Goal: Task Accomplishment & Management: Use online tool/utility

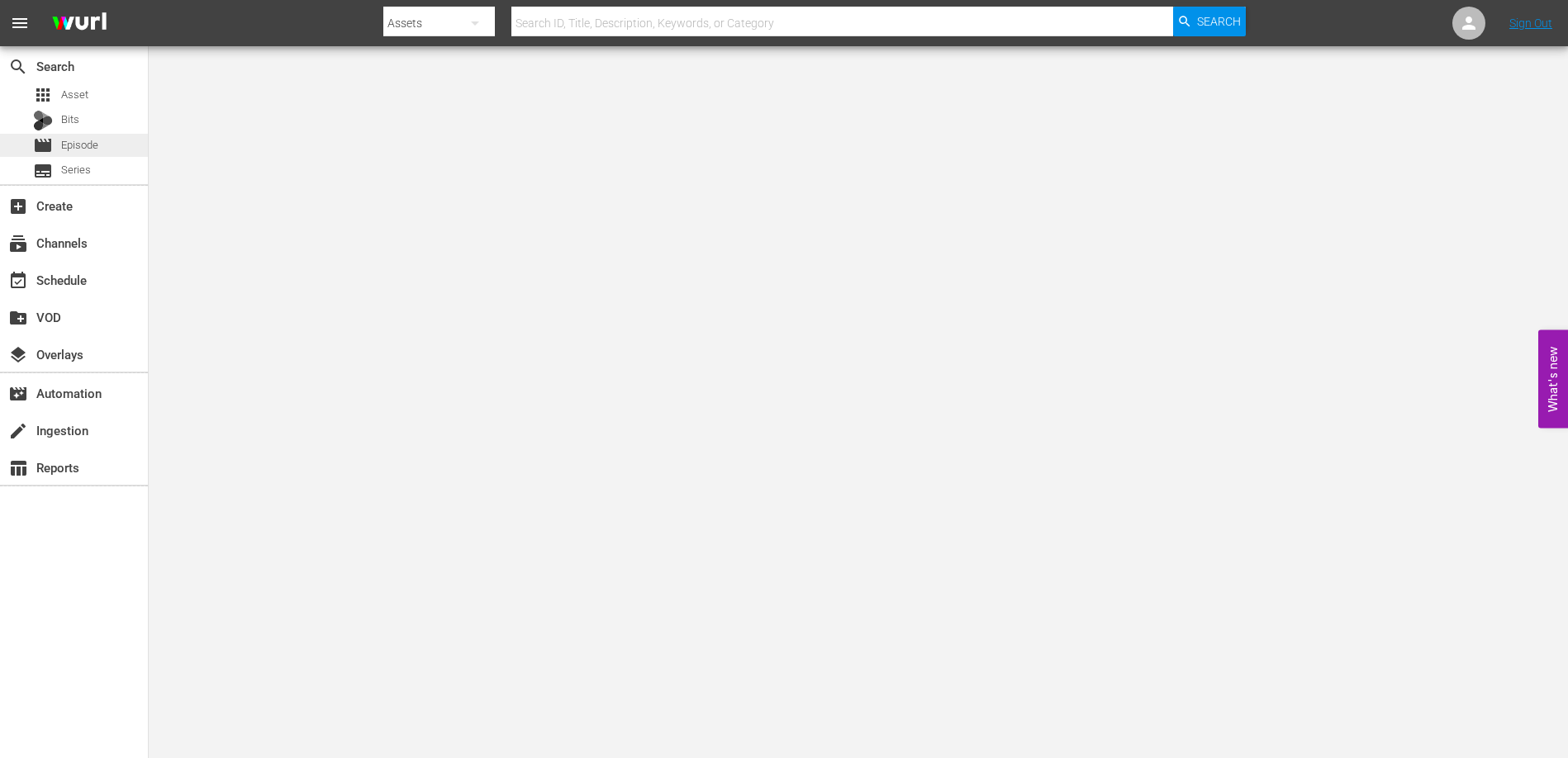
click at [89, 143] on span "Episode" at bounding box center [79, 145] width 37 height 17
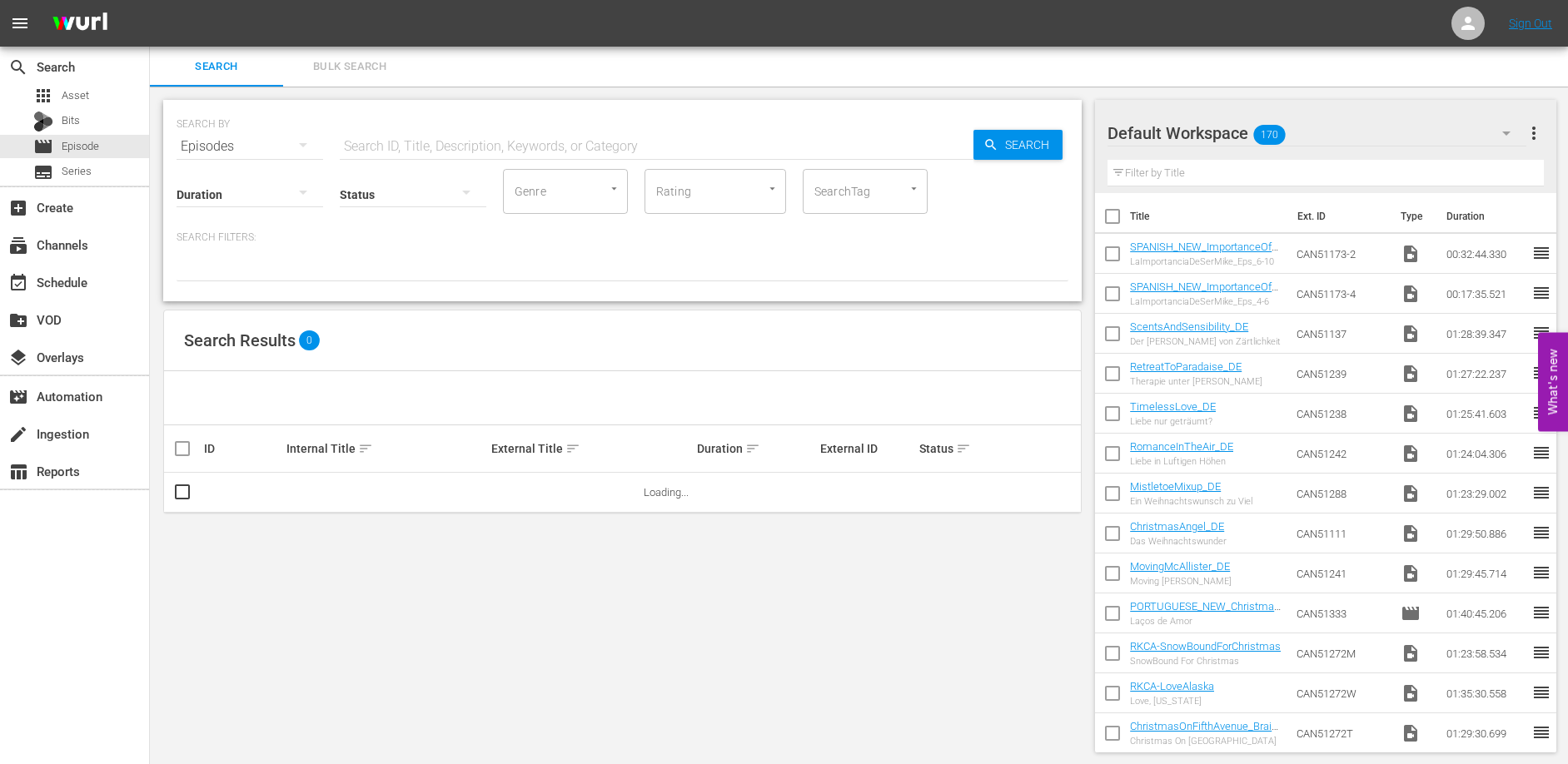
click at [419, 147] on input "text" at bounding box center [656, 146] width 634 height 40
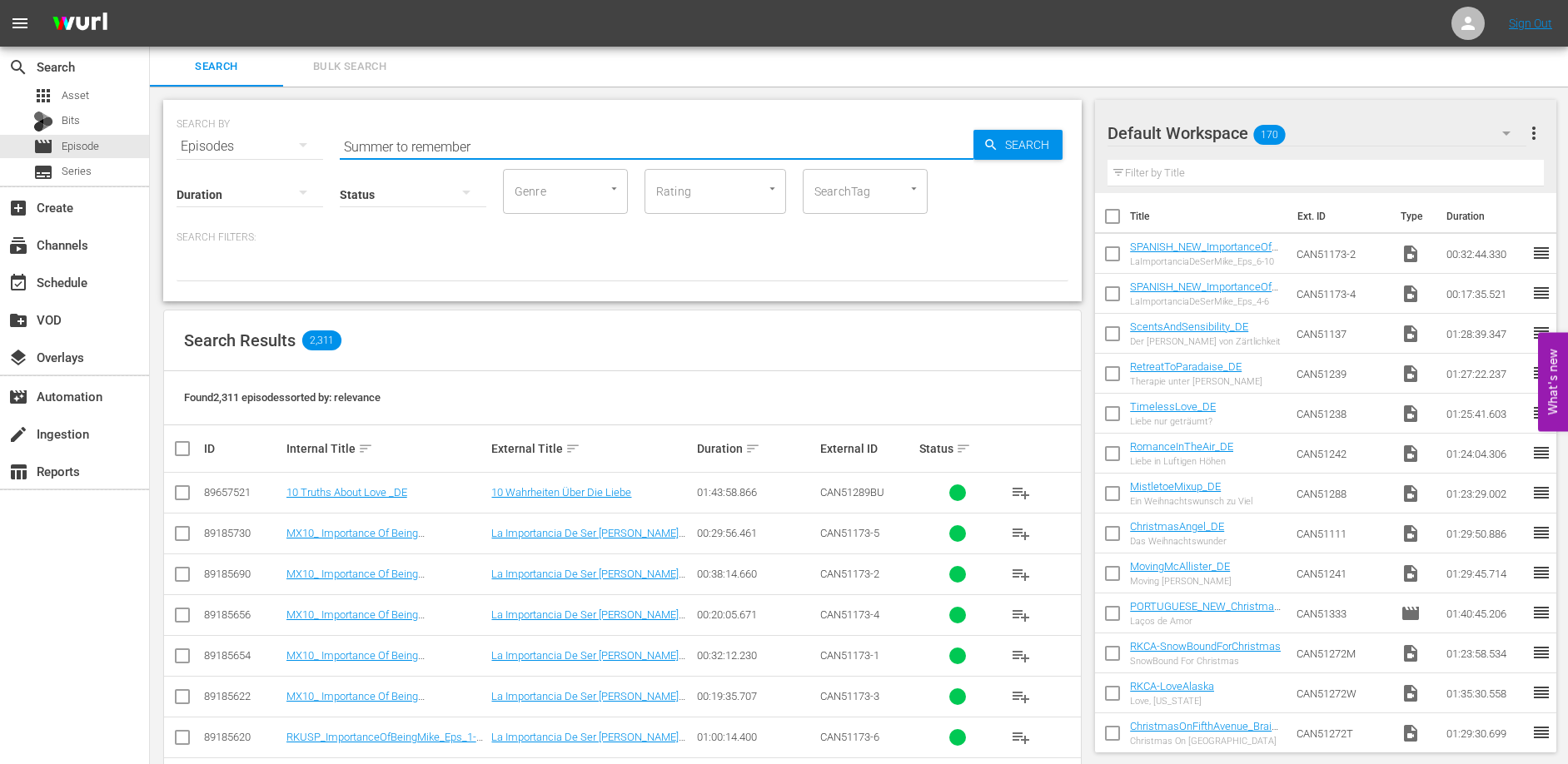
type input "Summer to remember"
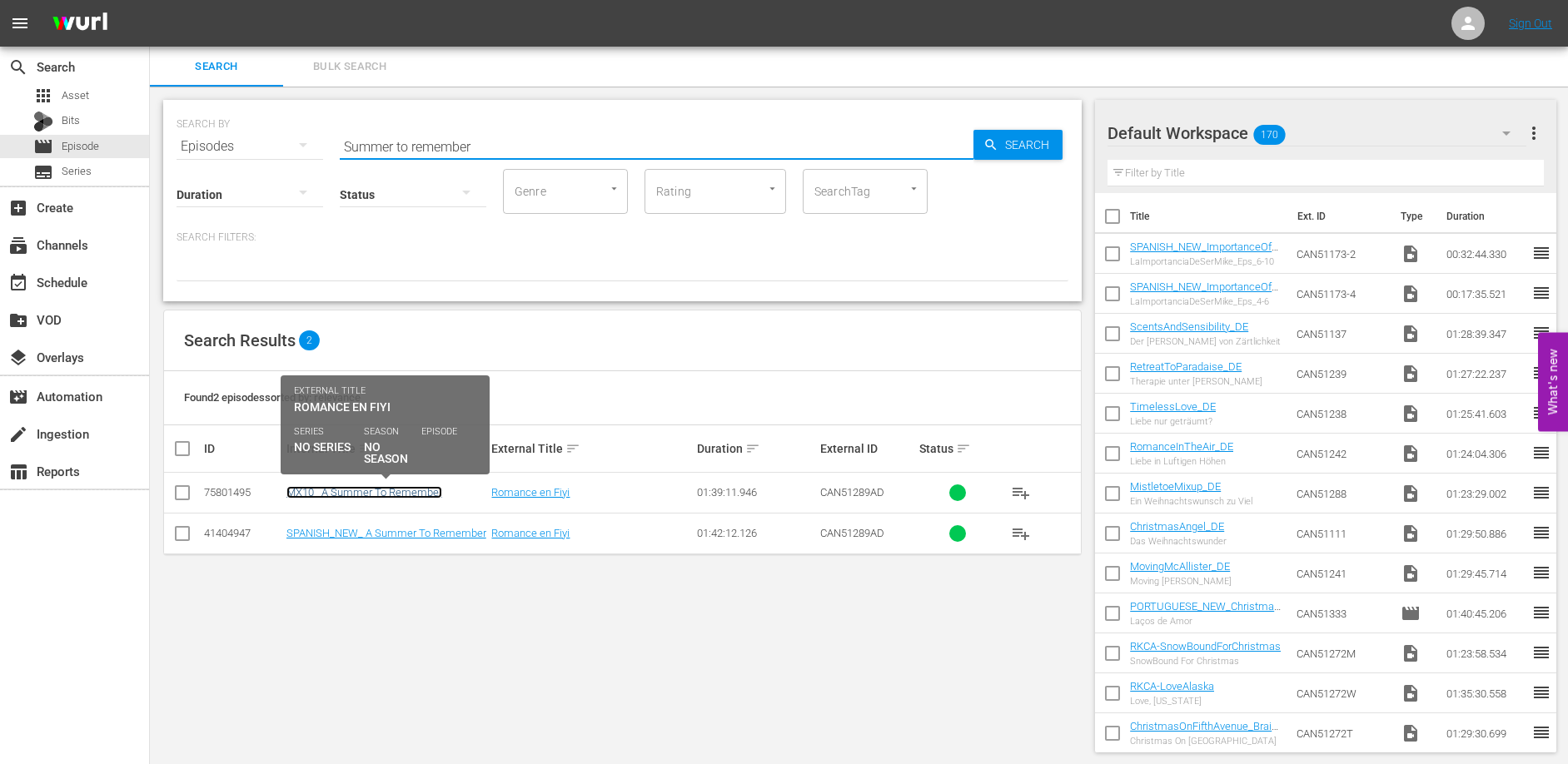
click at [428, 492] on link "MX10_ A Summer To Remember" at bounding box center [364, 492] width 156 height 12
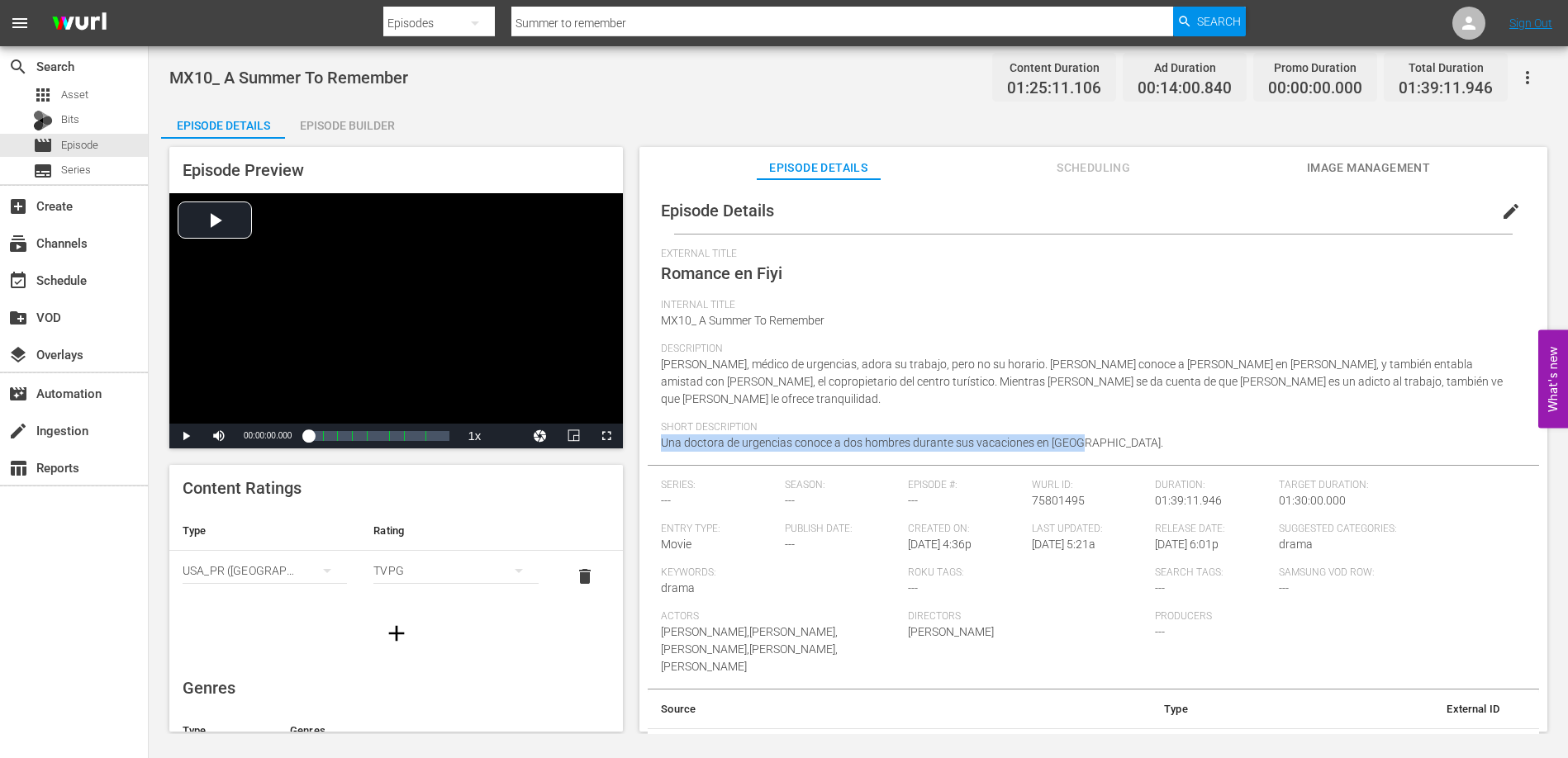
drag, startPoint x: 1084, startPoint y: 429, endPoint x: 662, endPoint y: 425, distance: 422.0
click at [662, 425] on div "Short Description Una doctora de urgencias conoce a dos hombres durante sus vac…" at bounding box center [1093, 443] width 865 height 44
copy span "Una doctora de urgencias conoce a dos hombres durante sus vacaciones en [GEOGRA…"
click at [338, 122] on div "Episode Builder" at bounding box center [347, 125] width 124 height 40
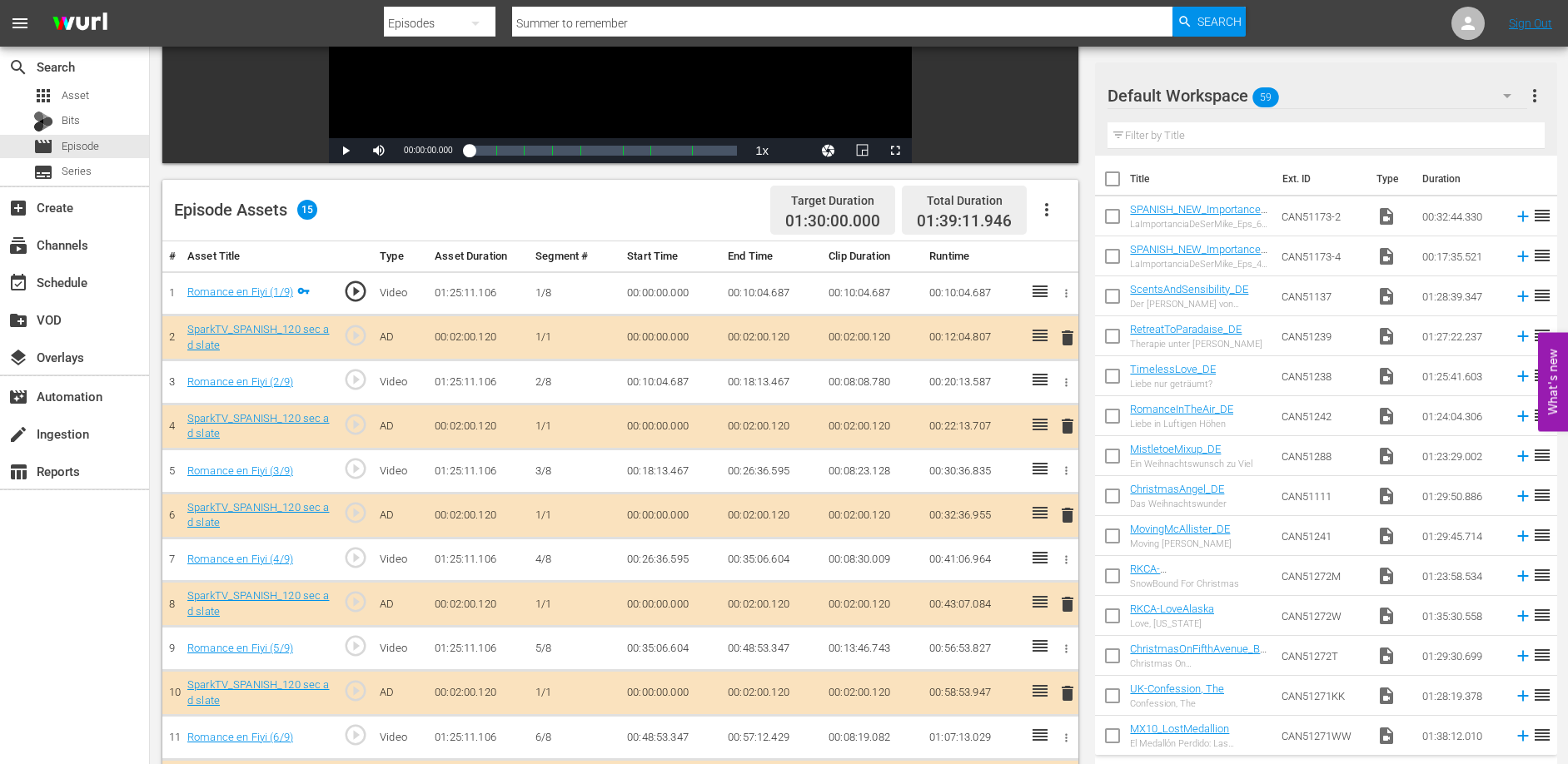
scroll to position [336, 0]
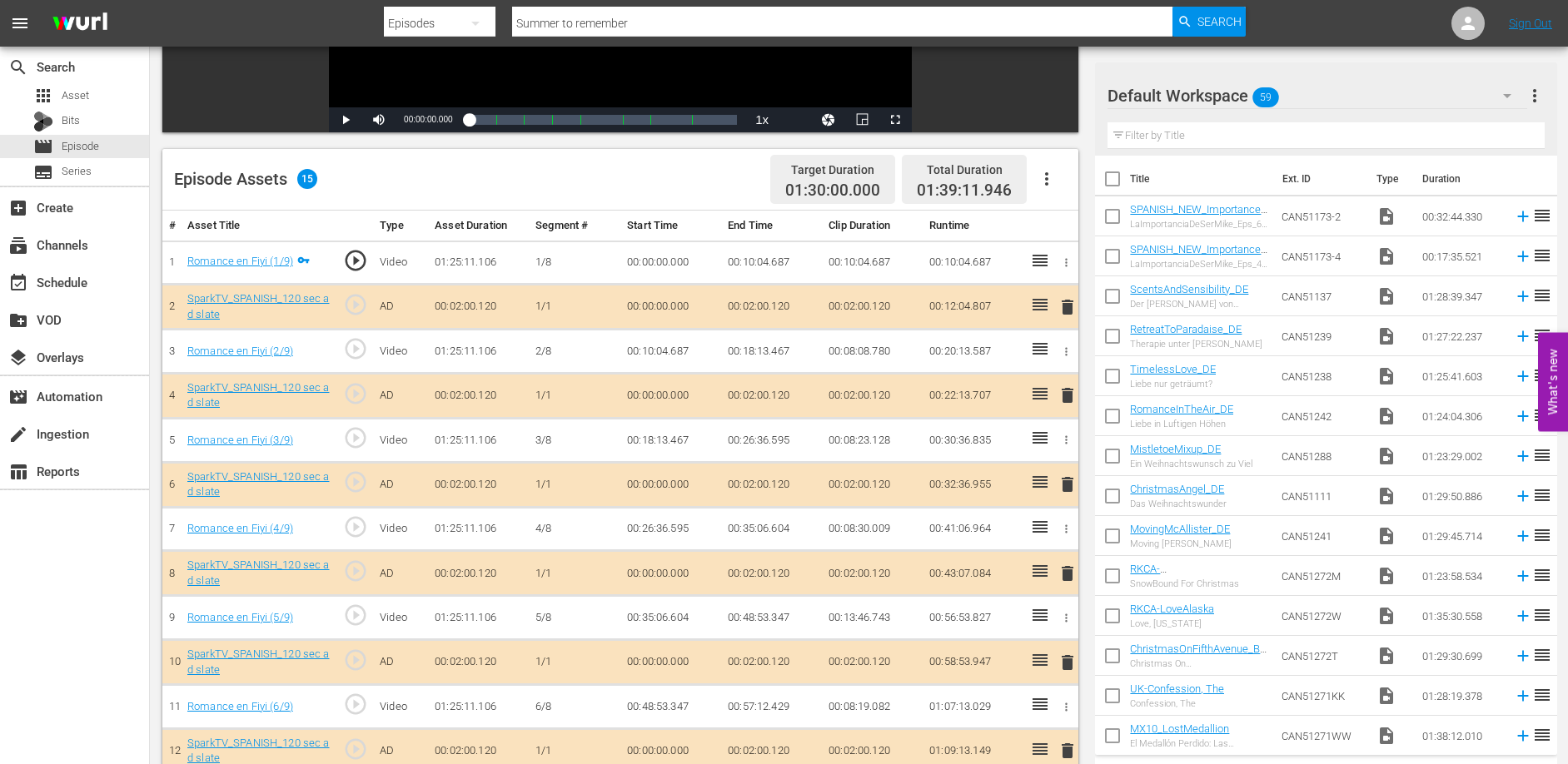
click at [743, 266] on td "00:10:04.687" at bounding box center [771, 263] width 100 height 44
drag, startPoint x: 726, startPoint y: 260, endPoint x: 792, endPoint y: 264, distance: 66.1
click at [792, 264] on td "00:10:04.687" at bounding box center [771, 263] width 100 height 44
copy td "00:10:04.687"
drag, startPoint x: 728, startPoint y: 348, endPoint x: 797, endPoint y: 350, distance: 69.0
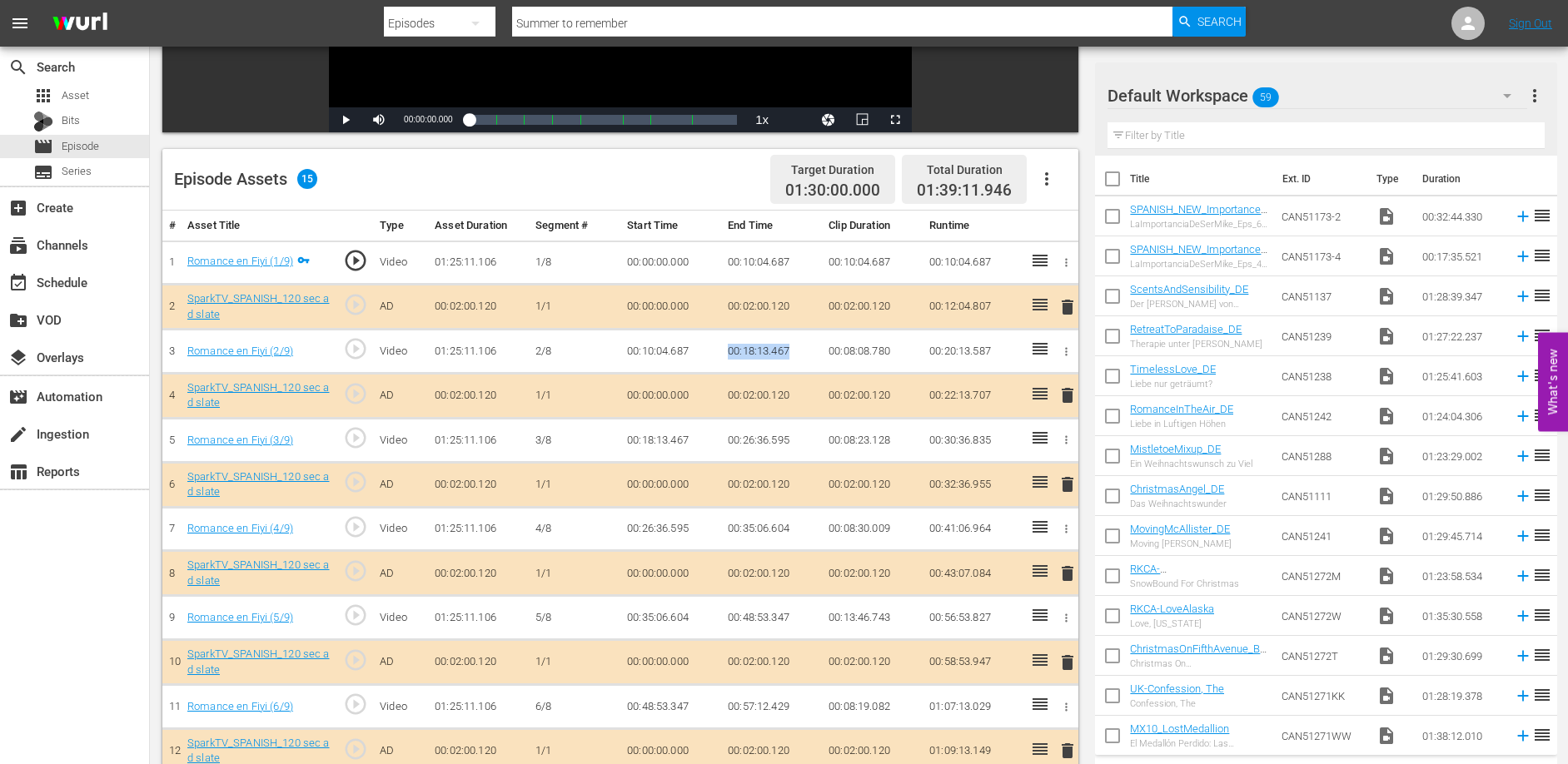
click at [797, 350] on td "00:18:13.467" at bounding box center [771, 352] width 100 height 44
copy td "00:18:13.467"
drag, startPoint x: 729, startPoint y: 438, endPoint x: 793, endPoint y: 439, distance: 64.0
click at [793, 439] on td "00:26:36.595" at bounding box center [771, 441] width 100 height 44
copy td "00:26:36.595"
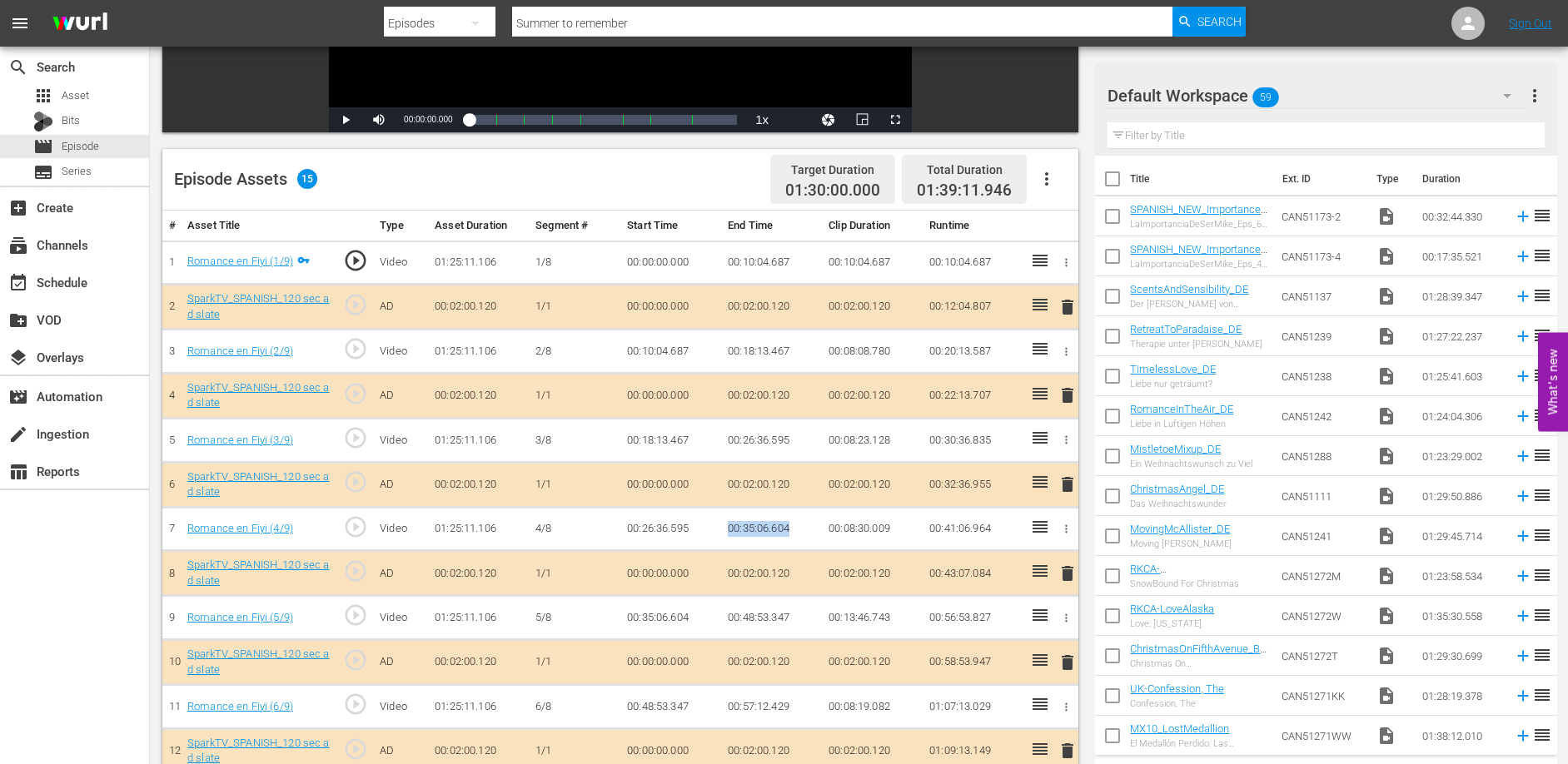
drag, startPoint x: 731, startPoint y: 527, endPoint x: 796, endPoint y: 530, distance: 65.1
click at [796, 530] on td "00:35:06.604" at bounding box center [771, 529] width 100 height 44
copy td "00:35:06.604"
drag, startPoint x: 739, startPoint y: 617, endPoint x: 797, endPoint y: 619, distance: 58.0
click at [797, 619] on td "00:48:53.347" at bounding box center [771, 618] width 100 height 44
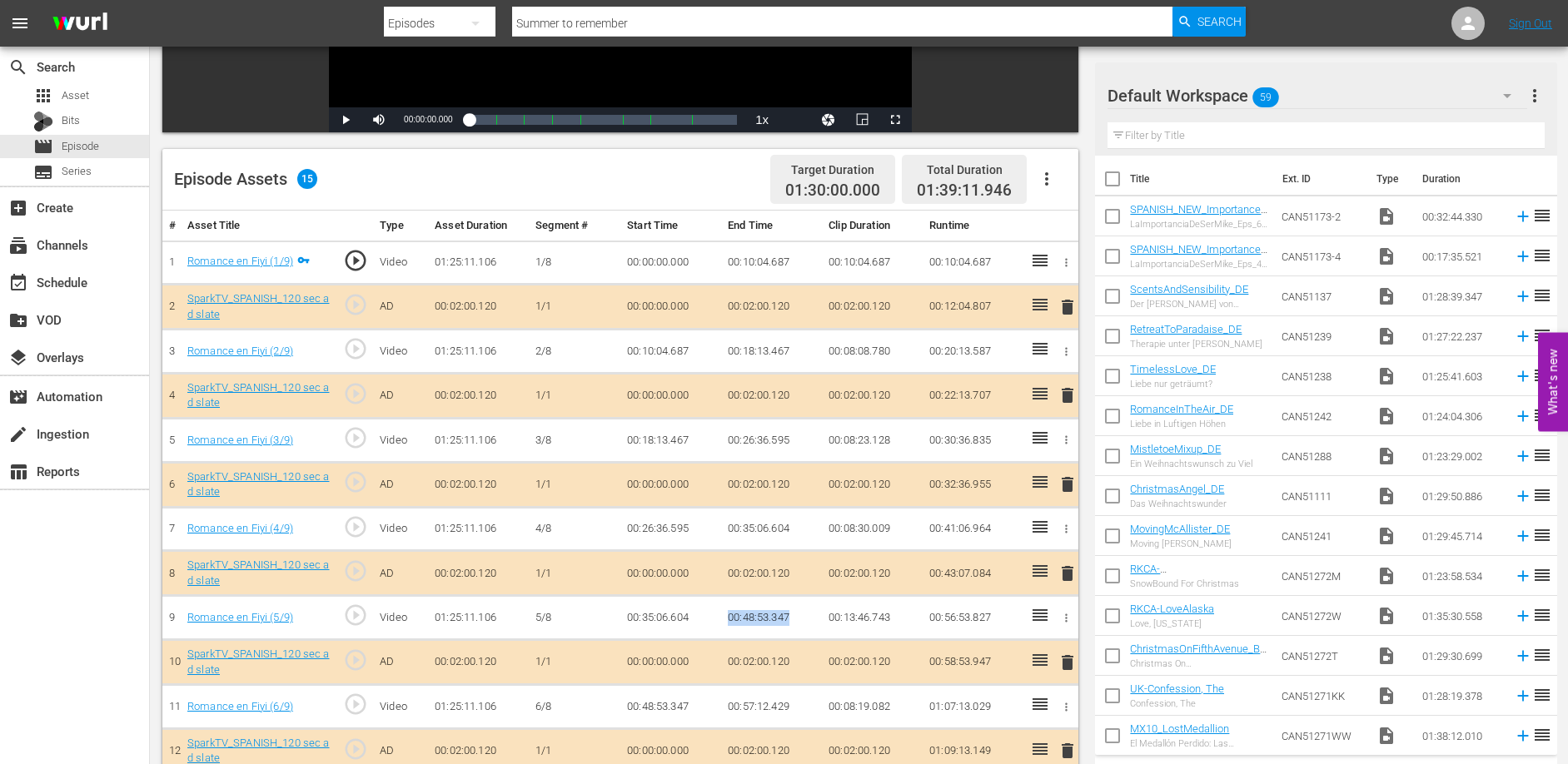
copy td "00:48:53.347"
drag, startPoint x: 728, startPoint y: 705, endPoint x: 793, endPoint y: 707, distance: 65.0
click at [793, 707] on td "00:57:12.429" at bounding box center [771, 707] width 100 height 44
copy td "00:57:12.429"
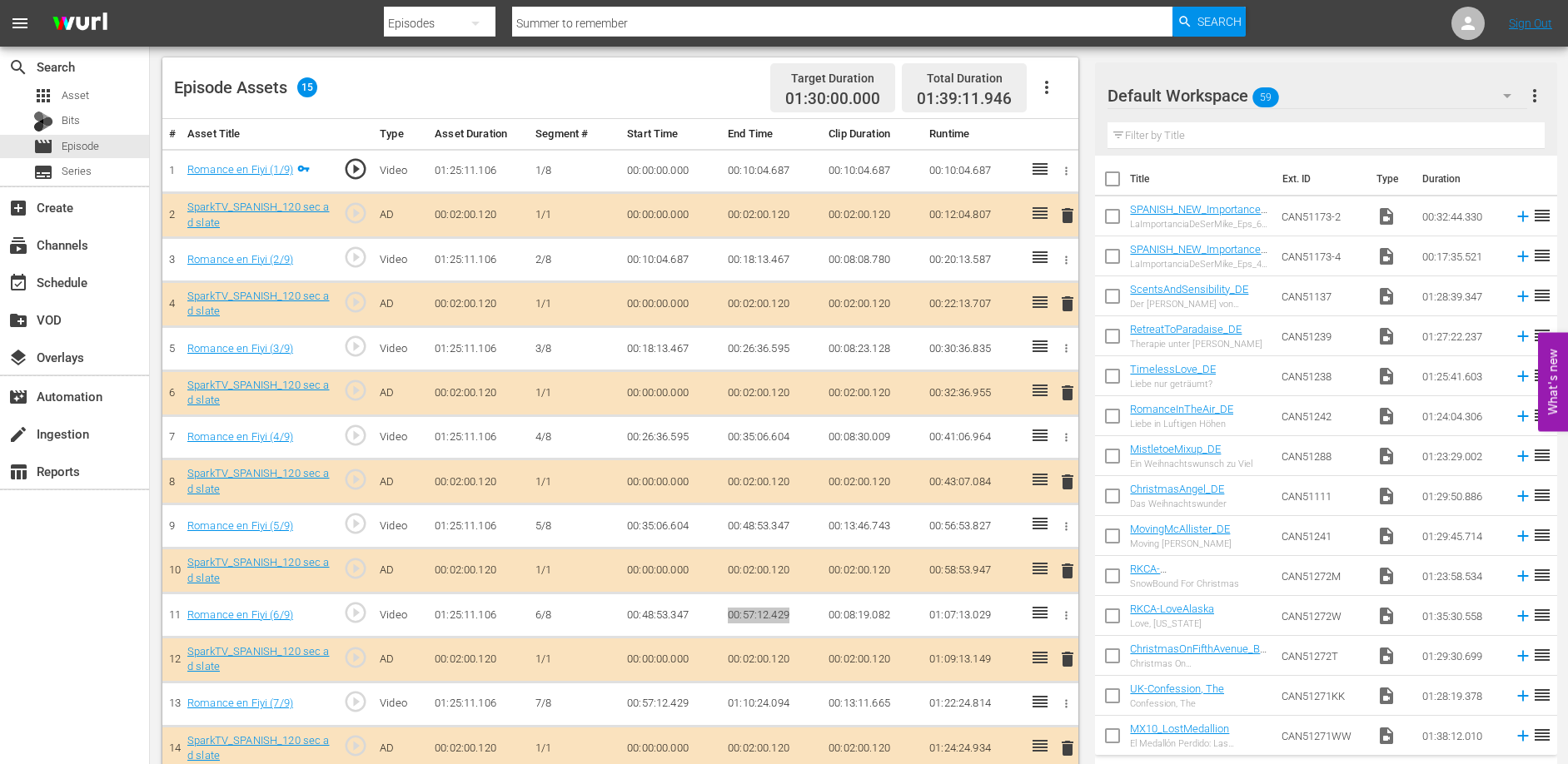
scroll to position [490, 0]
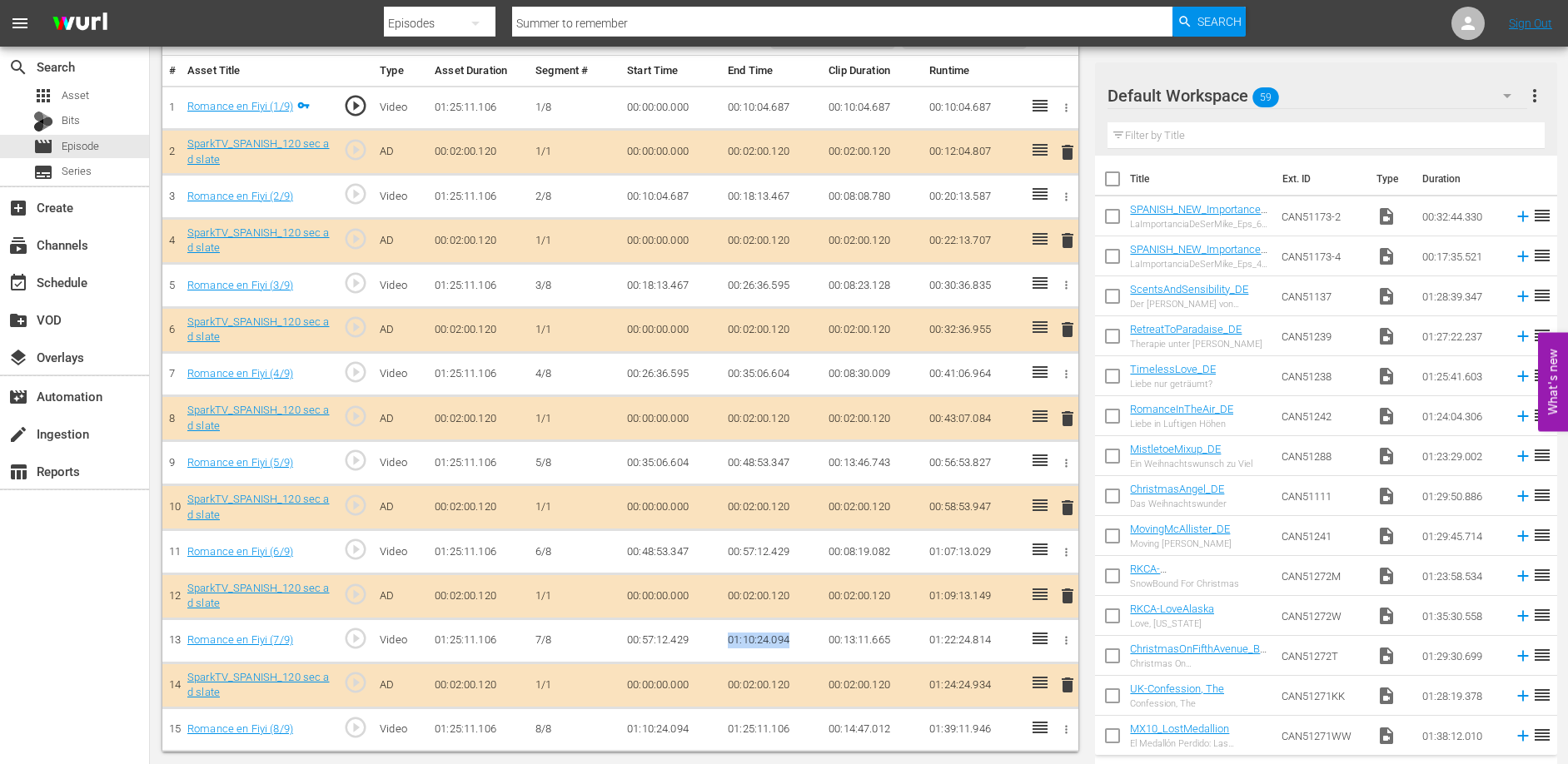
drag, startPoint x: 728, startPoint y: 640, endPoint x: 796, endPoint y: 640, distance: 68.0
click at [796, 640] on td "01:10:24.094" at bounding box center [771, 641] width 100 height 44
copy td "01:10:24.094"
click at [84, 145] on span "Episode" at bounding box center [80, 147] width 37 height 17
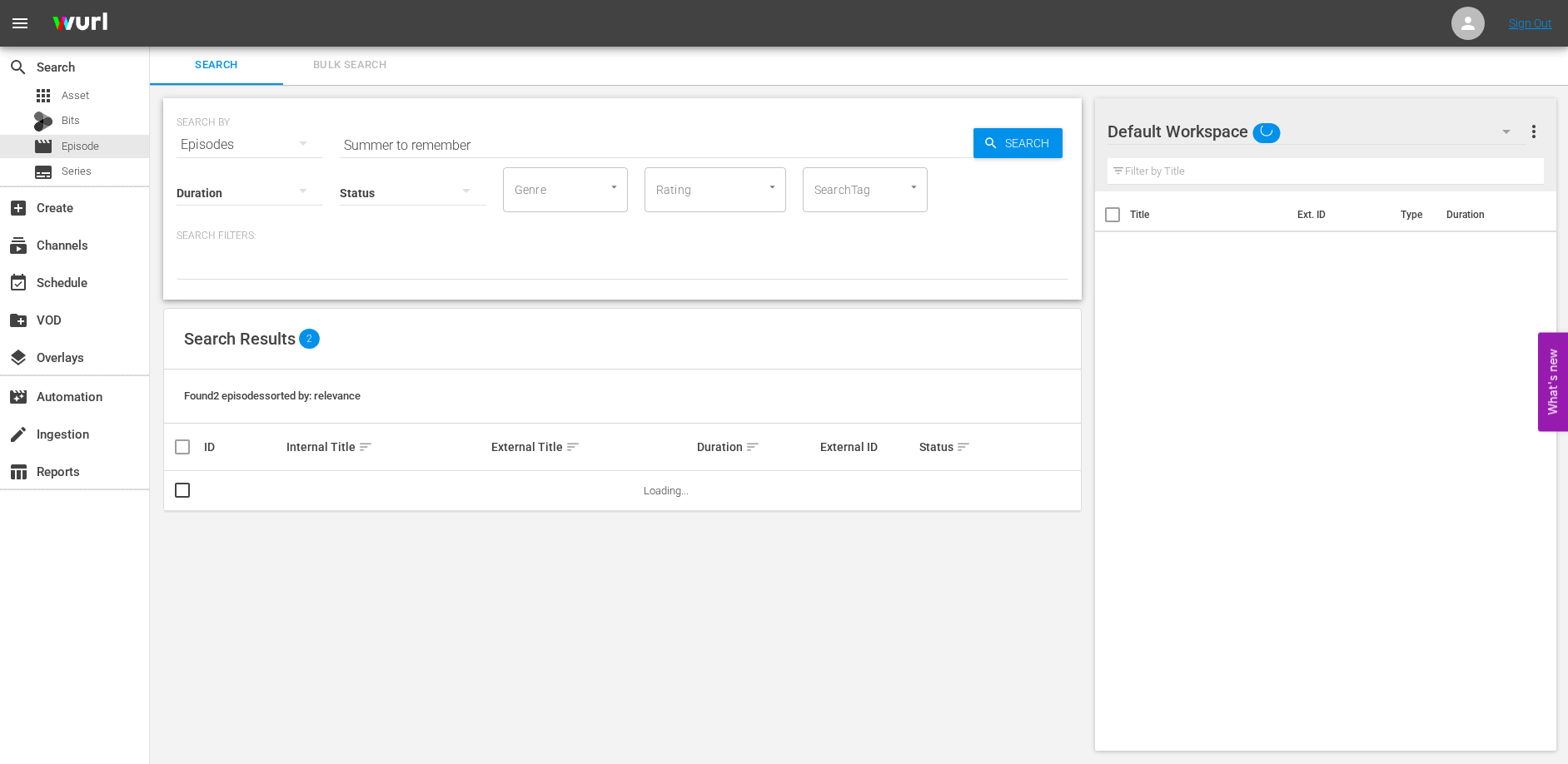
scroll to position [2, 0]
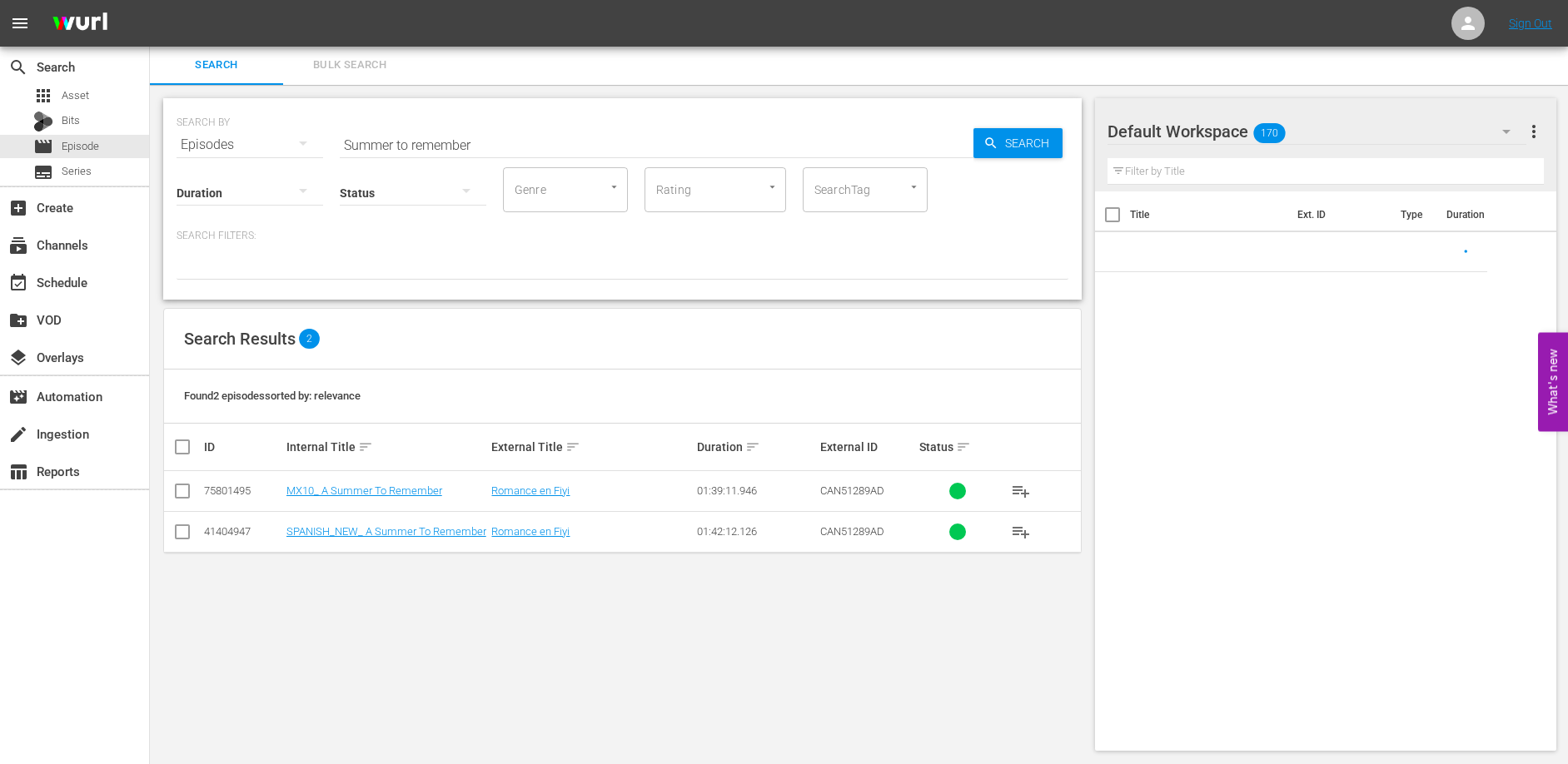
click at [490, 144] on input "Summer to remember" at bounding box center [656, 145] width 634 height 40
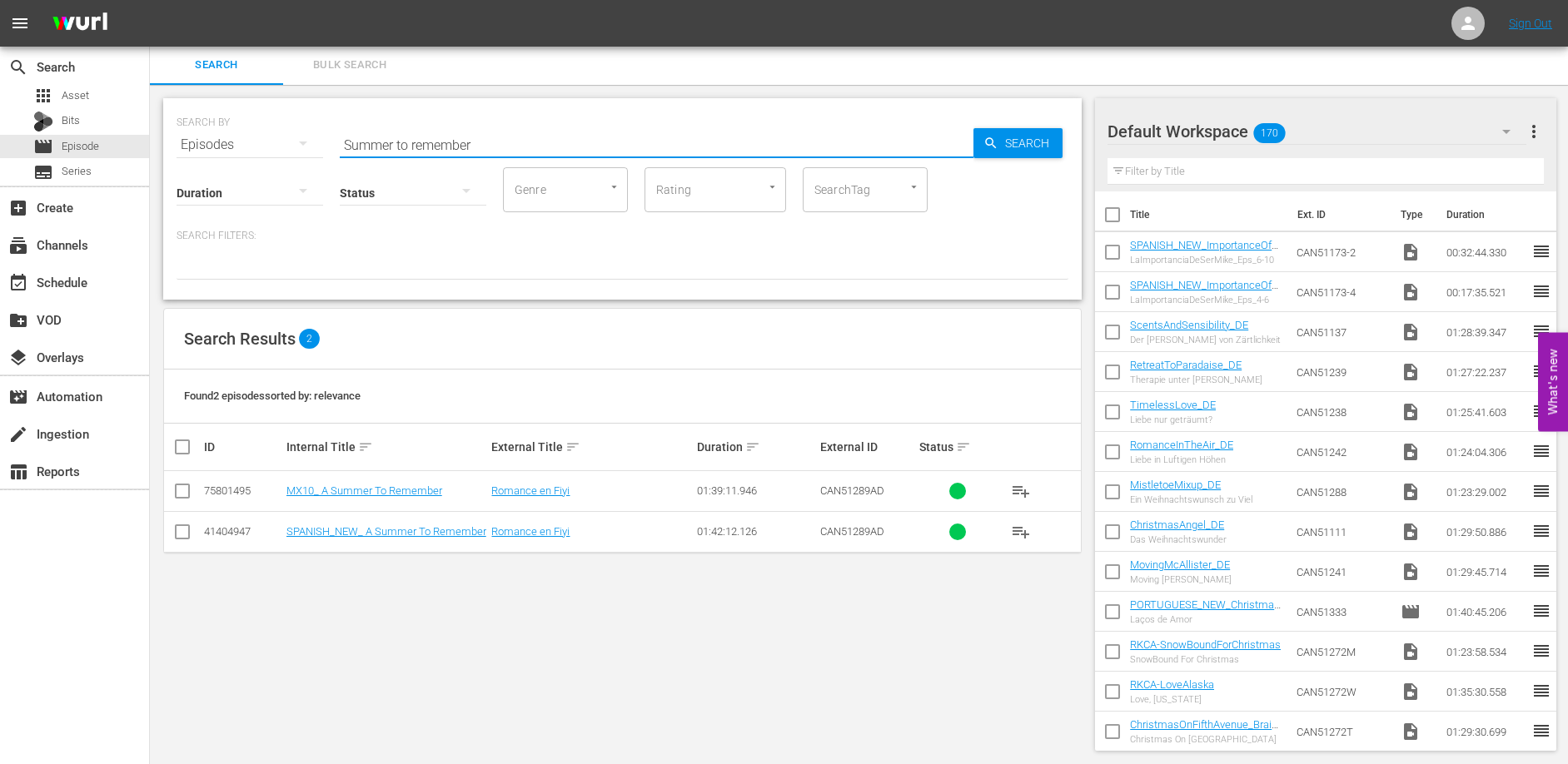
click at [490, 144] on input "Summer to remember" at bounding box center [656, 145] width 634 height 40
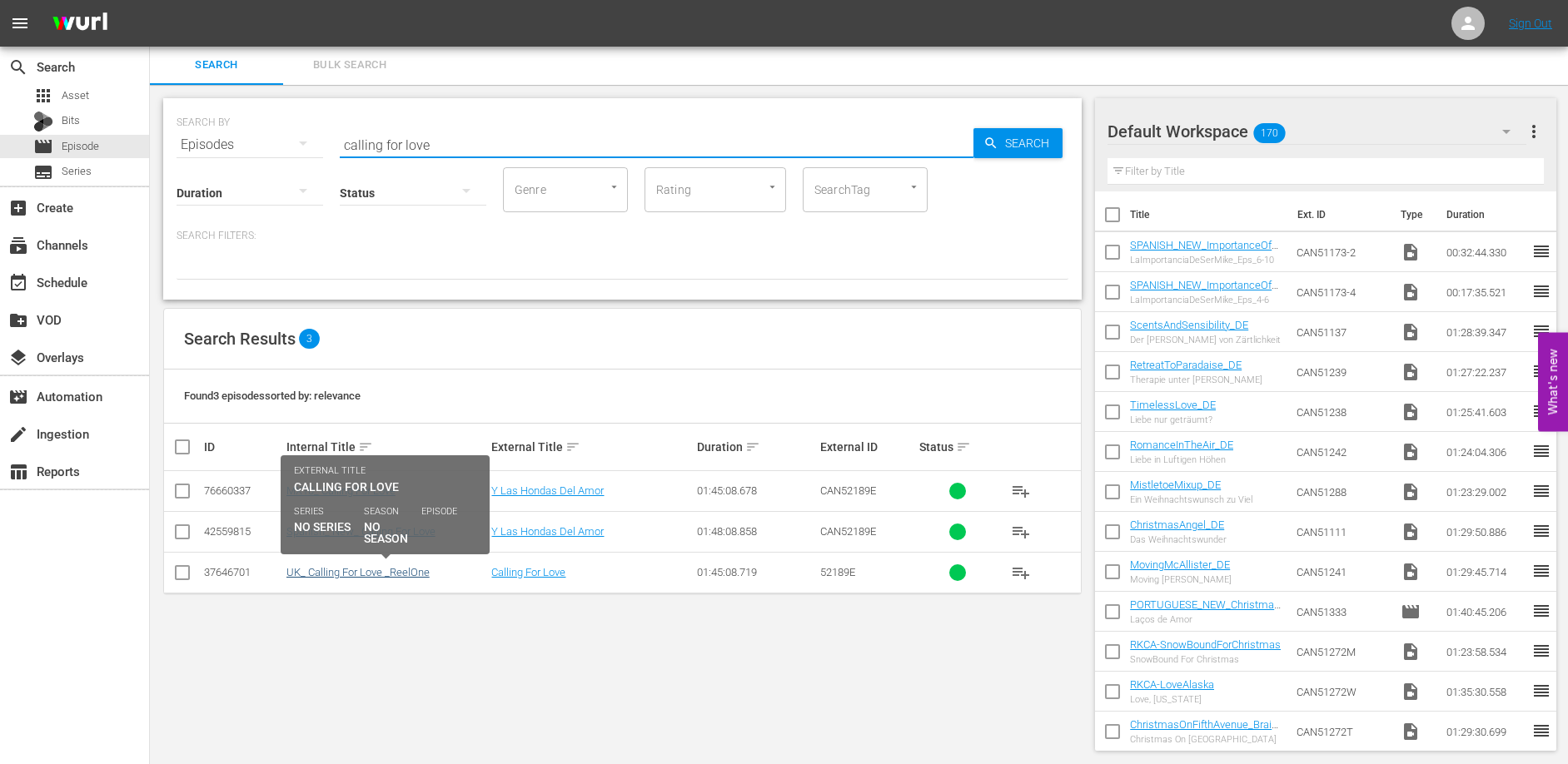
type input "calling for love"
click at [342, 577] on link "UK_ Calling For Love _ReelOne" at bounding box center [357, 572] width 143 height 12
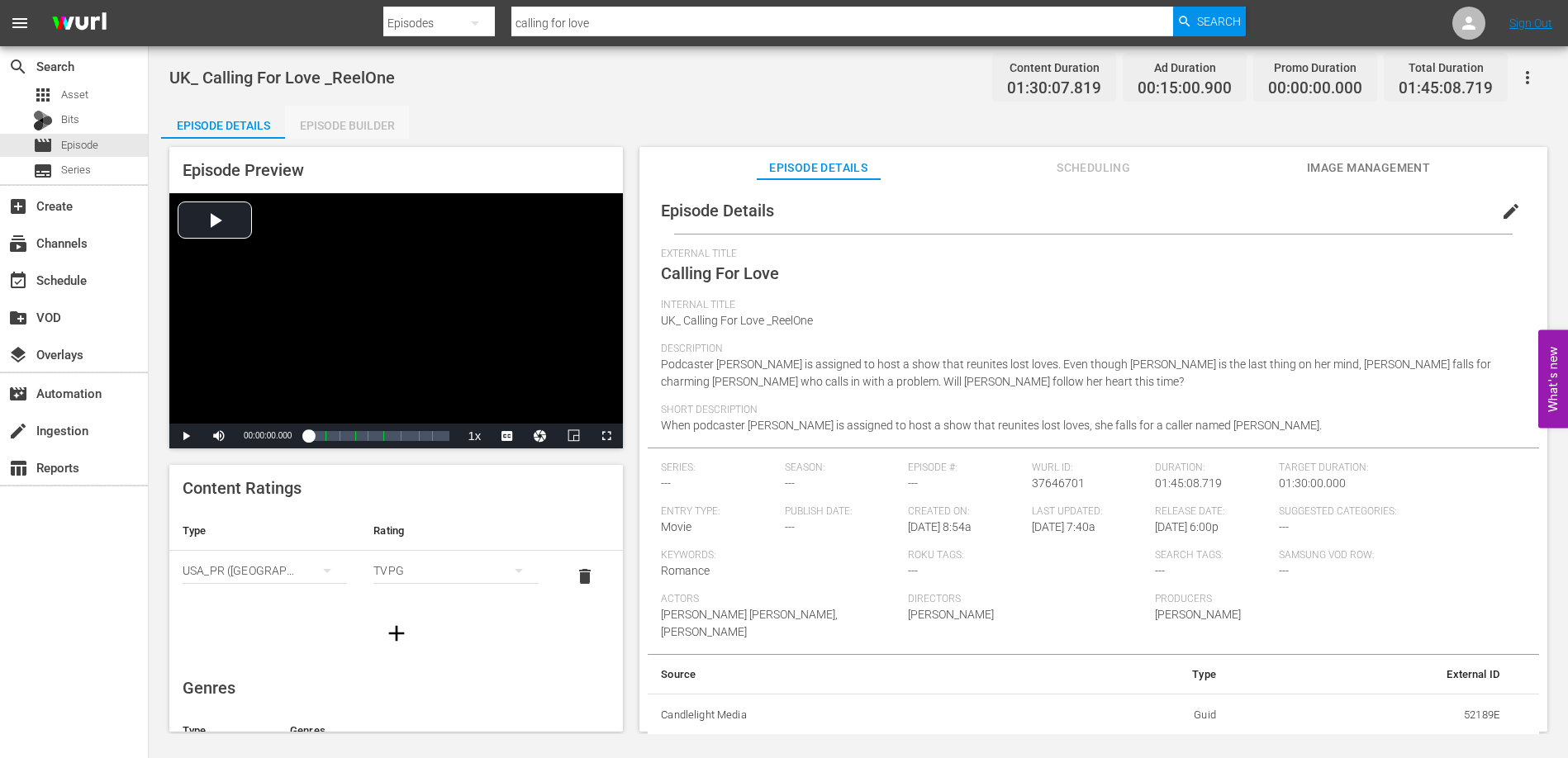
click at [354, 120] on div "Episode Builder" at bounding box center [347, 125] width 124 height 40
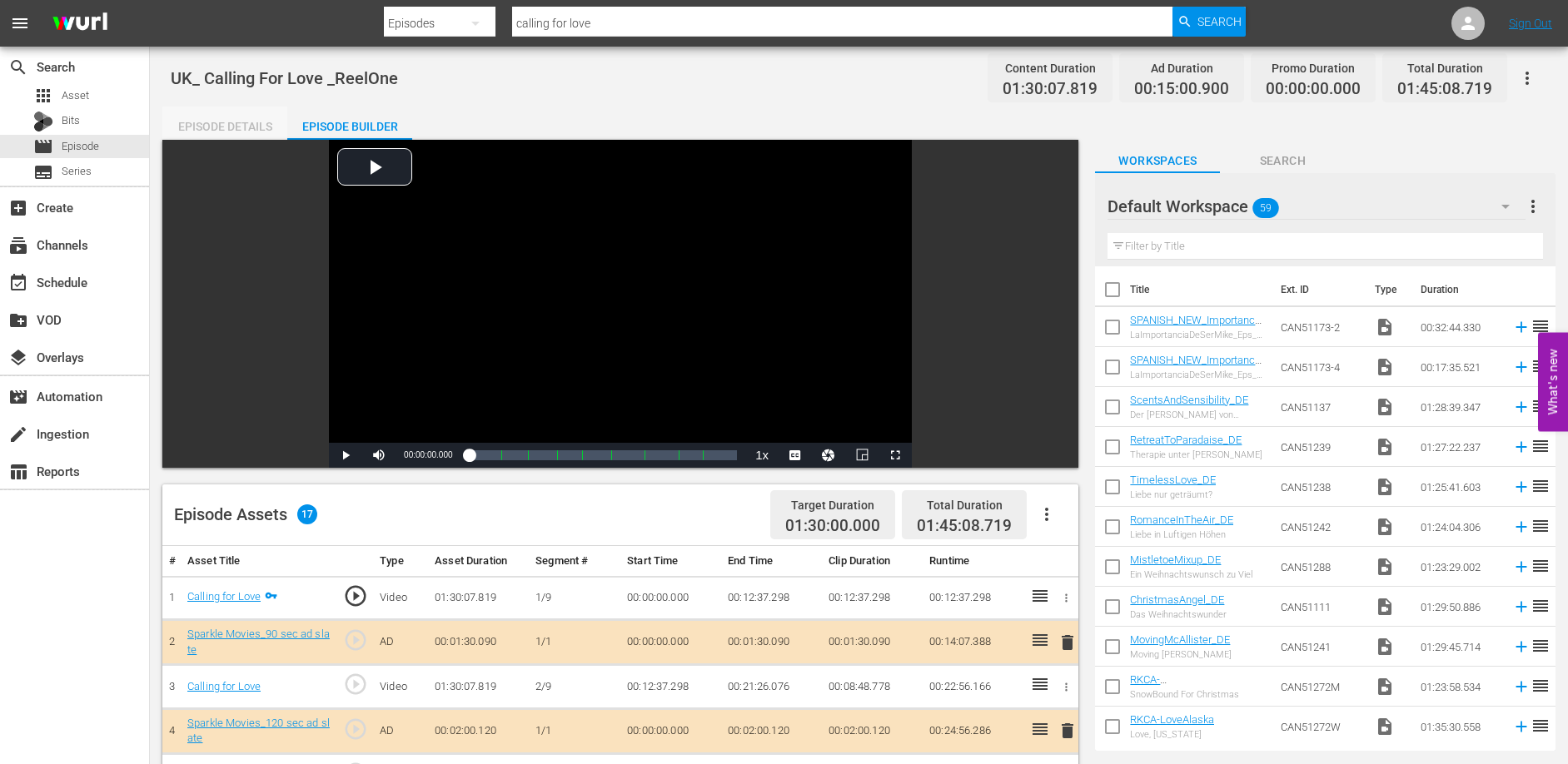
click at [242, 115] on div "Episode Details" at bounding box center [225, 126] width 125 height 40
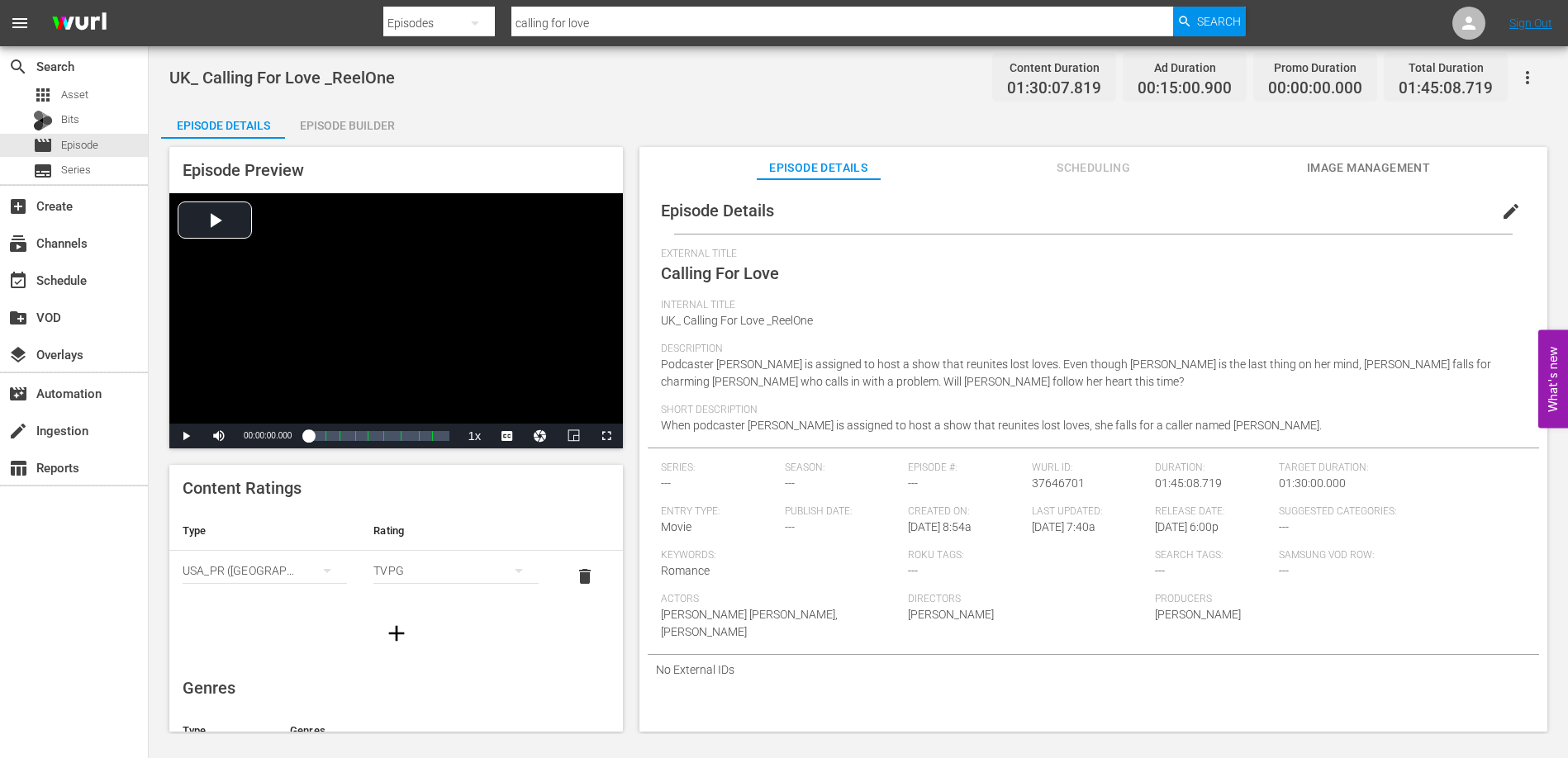
click at [959, 426] on span "When podcaster [PERSON_NAME] is assigned to host a show that reunites lost love…" at bounding box center [990, 425] width 661 height 13
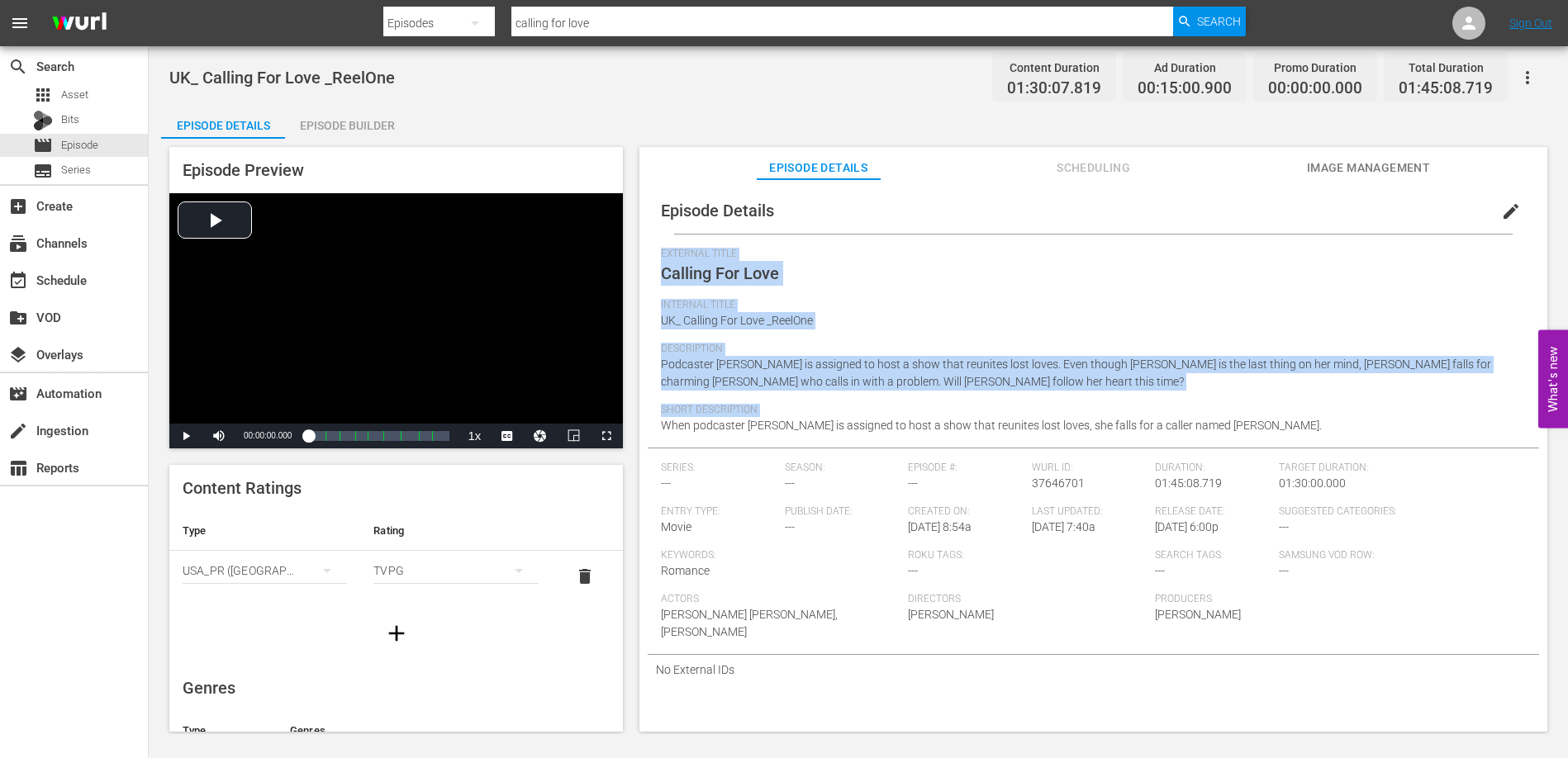
click at [959, 426] on span "When podcaster [PERSON_NAME] is assigned to host a show that reunites lost love…" at bounding box center [990, 425] width 661 height 13
copy div "External Title Calling For Love Internal Title UK_ Calling For Love _ReelOne De…"
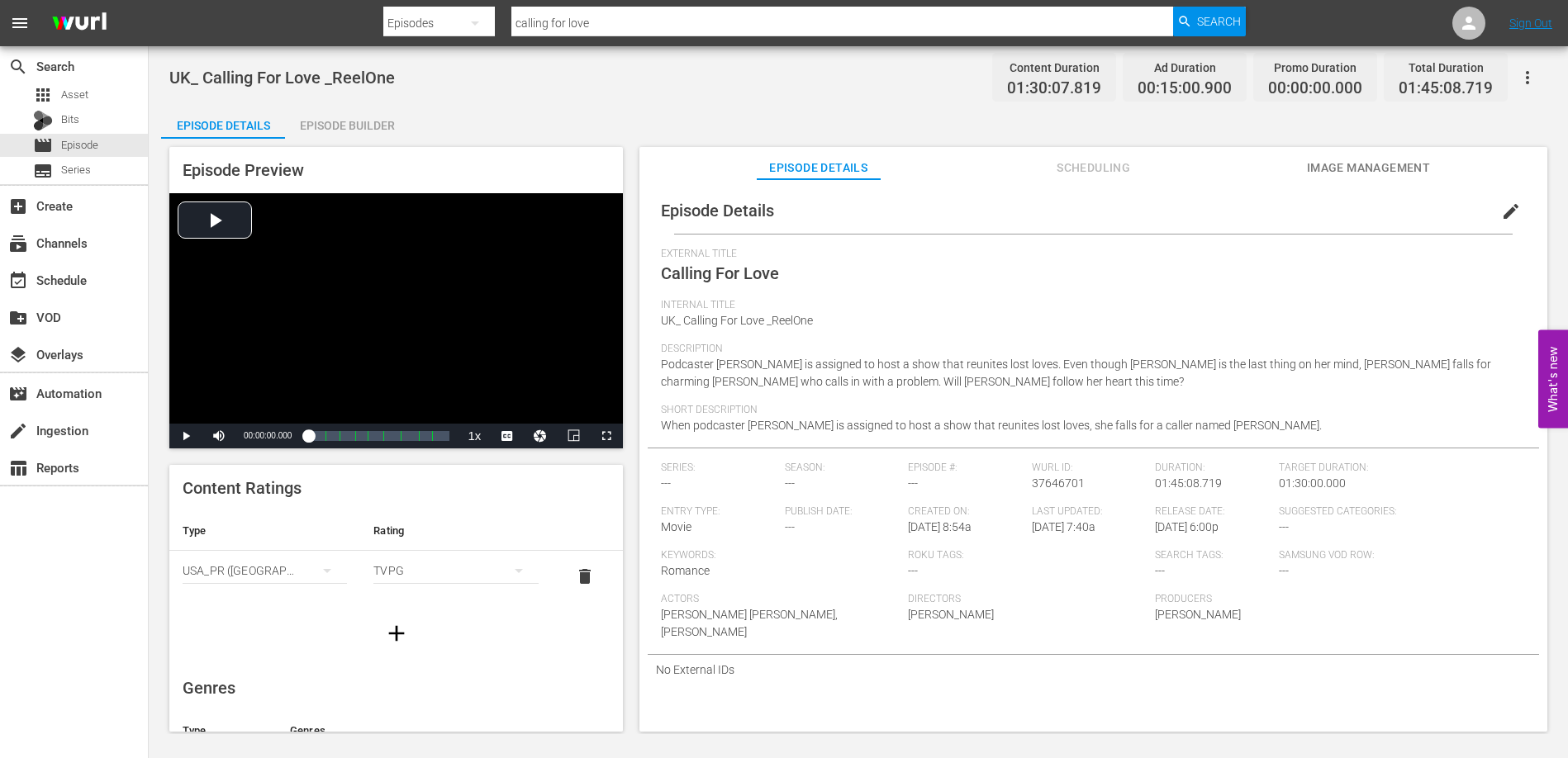
click at [534, 123] on div "Episode Details Episode Builder Episode Preview Video Player is loading. Play V…" at bounding box center [858, 425] width 1394 height 639
click at [390, 127] on div "Episode Builder" at bounding box center [347, 125] width 124 height 40
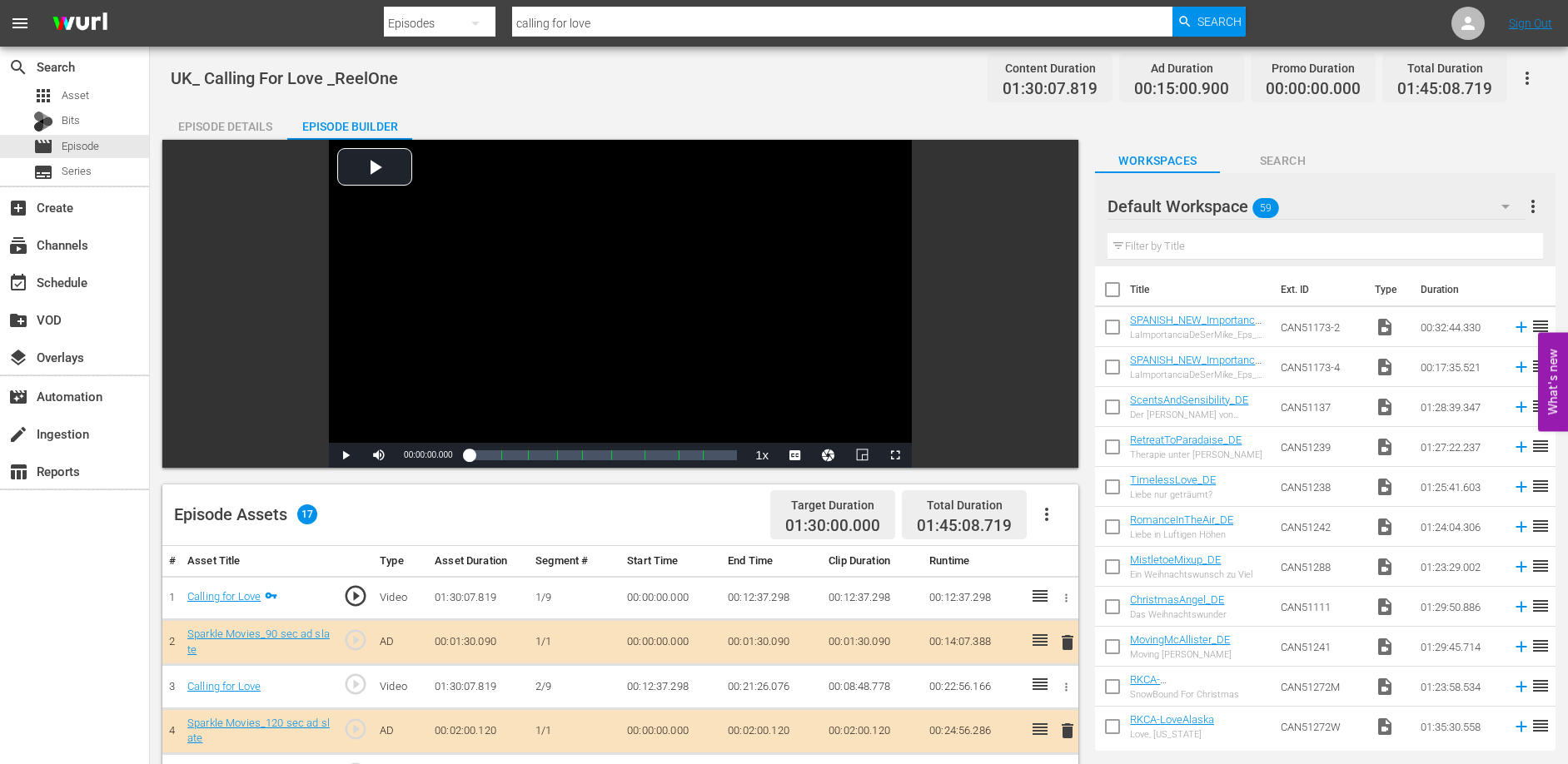
click at [736, 601] on td "00:12:37.298" at bounding box center [771, 598] width 100 height 44
drag, startPoint x: 728, startPoint y: 594, endPoint x: 791, endPoint y: 595, distance: 63.0
click at [791, 595] on td "00:12:37.298" at bounding box center [771, 598] width 100 height 44
copy td "00:12:37.298"
drag, startPoint x: 723, startPoint y: 683, endPoint x: 788, endPoint y: 692, distance: 65.6
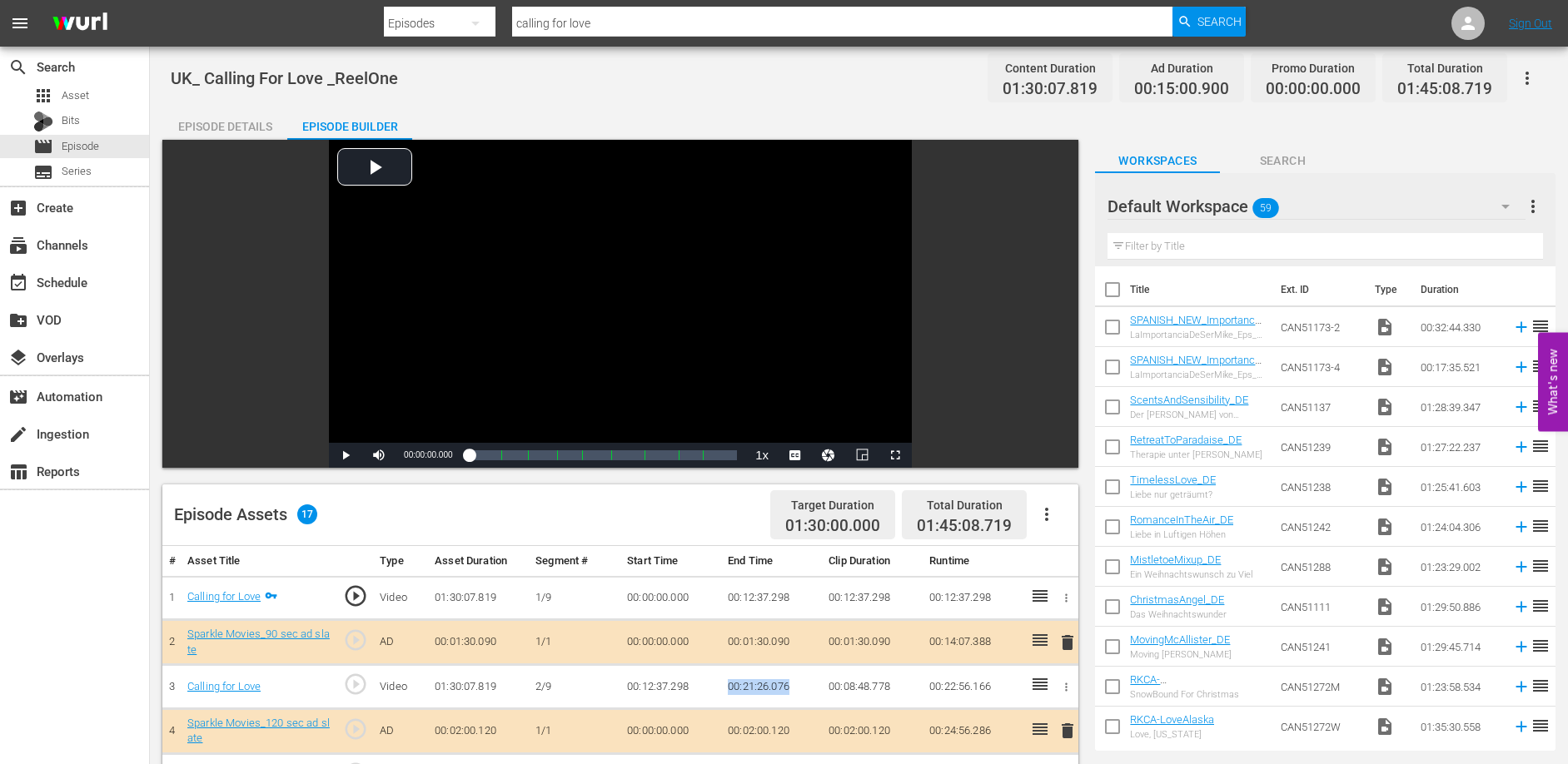
click at [788, 692] on td "00:21:26.076" at bounding box center [771, 688] width 100 height 44
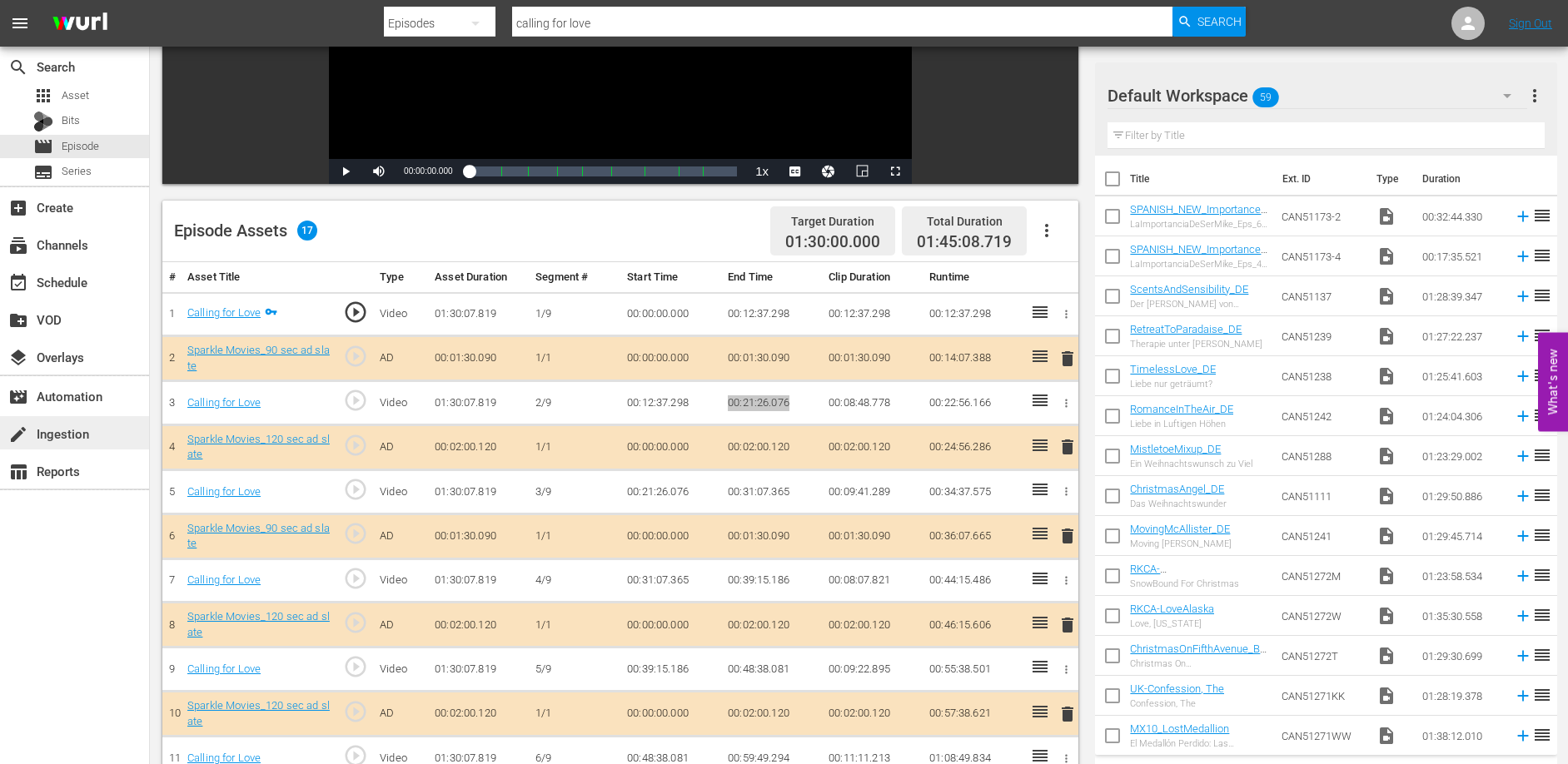
scroll to position [290, 0]
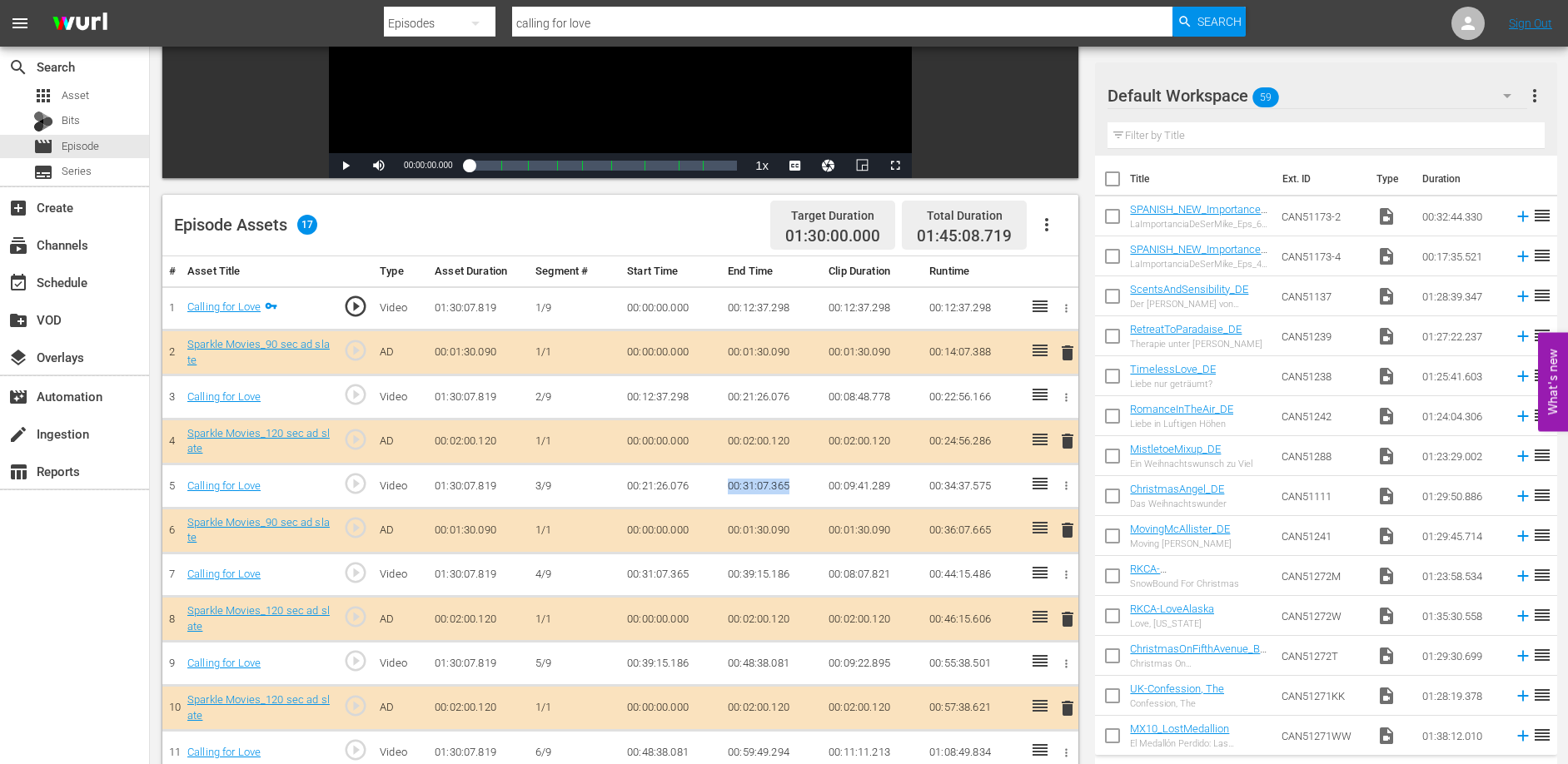
drag, startPoint x: 729, startPoint y: 483, endPoint x: 793, endPoint y: 487, distance: 64.1
click at [793, 487] on td "00:31:07.365" at bounding box center [771, 487] width 100 height 44
drag, startPoint x: 725, startPoint y: 571, endPoint x: 790, endPoint y: 575, distance: 65.1
click at [790, 575] on td "00:39:15.186" at bounding box center [771, 575] width 100 height 44
drag, startPoint x: 731, startPoint y: 660, endPoint x: 794, endPoint y: 664, distance: 63.1
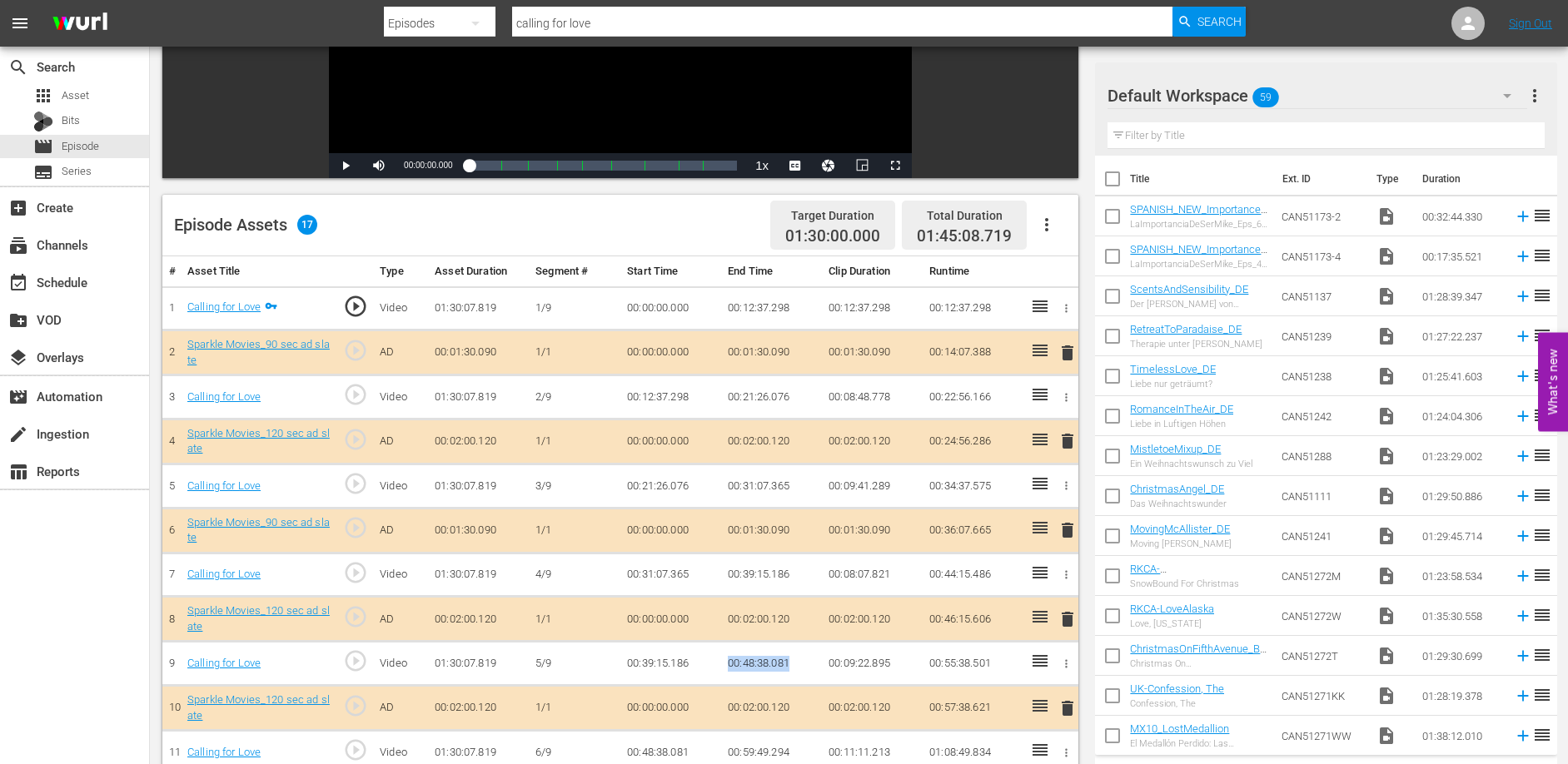
click at [794, 664] on td "00:48:38.081" at bounding box center [771, 664] width 100 height 44
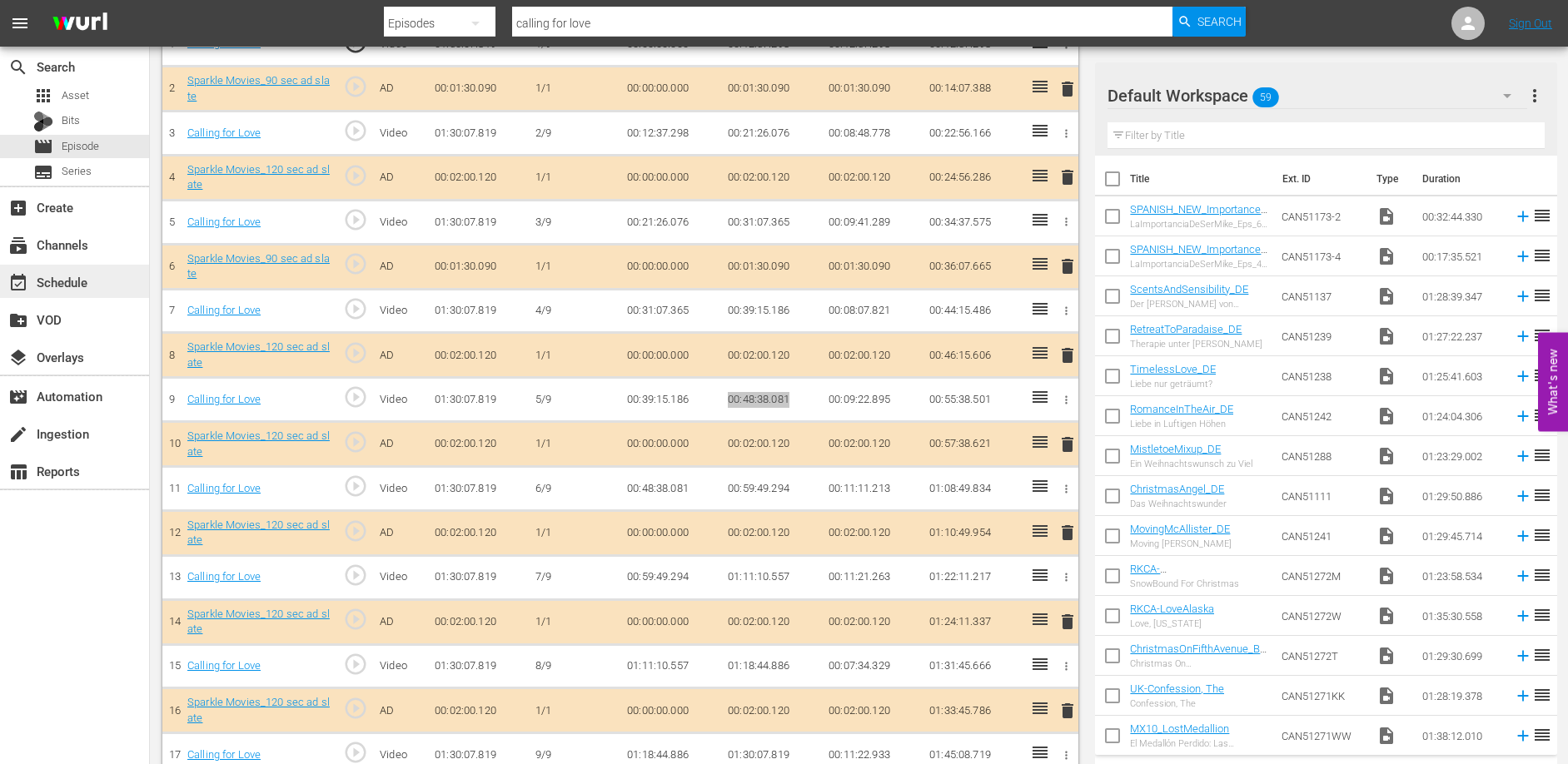
scroll to position [579, 0]
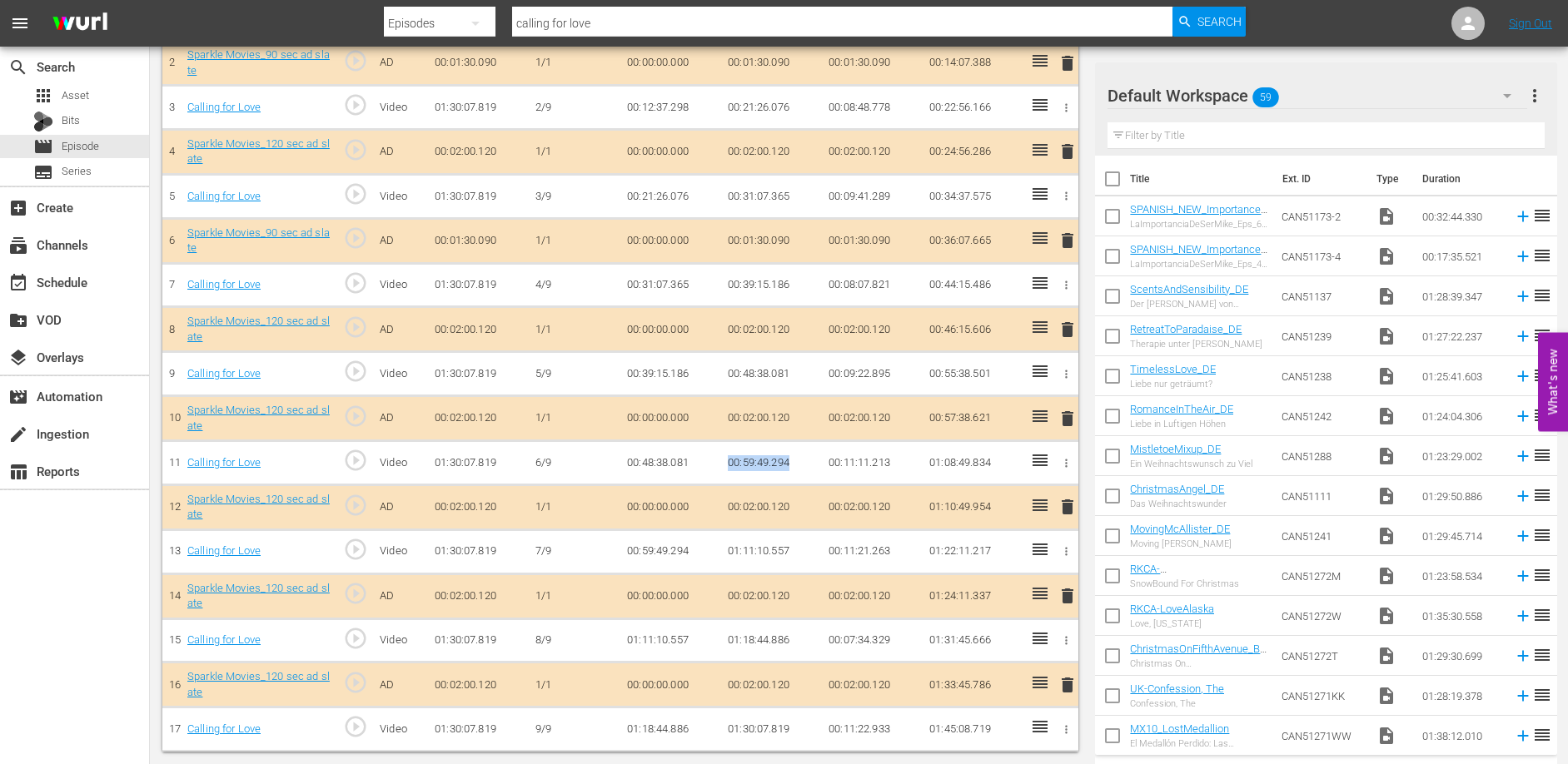
drag, startPoint x: 727, startPoint y: 459, endPoint x: 790, endPoint y: 459, distance: 63.0
click at [790, 459] on td "00:59:49.294" at bounding box center [771, 464] width 100 height 44
drag, startPoint x: 729, startPoint y: 549, endPoint x: 821, endPoint y: 560, distance: 92.7
click at [789, 551] on td "01:11:10.557" at bounding box center [771, 552] width 100 height 44
drag, startPoint x: 728, startPoint y: 640, endPoint x: 791, endPoint y: 638, distance: 63.0
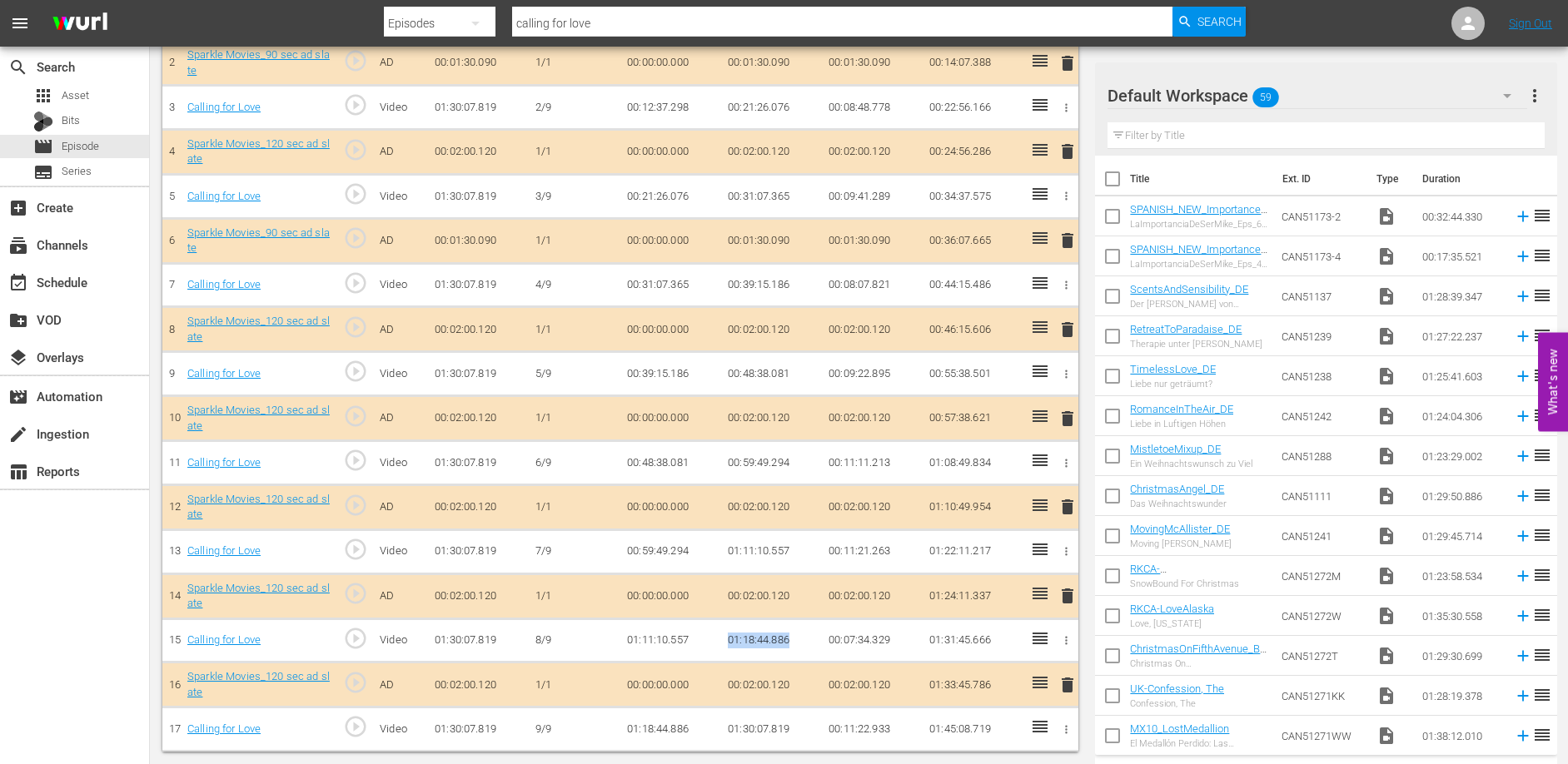
click at [791, 638] on td "01:18:44.886" at bounding box center [771, 641] width 100 height 44
click at [76, 143] on span "Episode" at bounding box center [80, 147] width 37 height 17
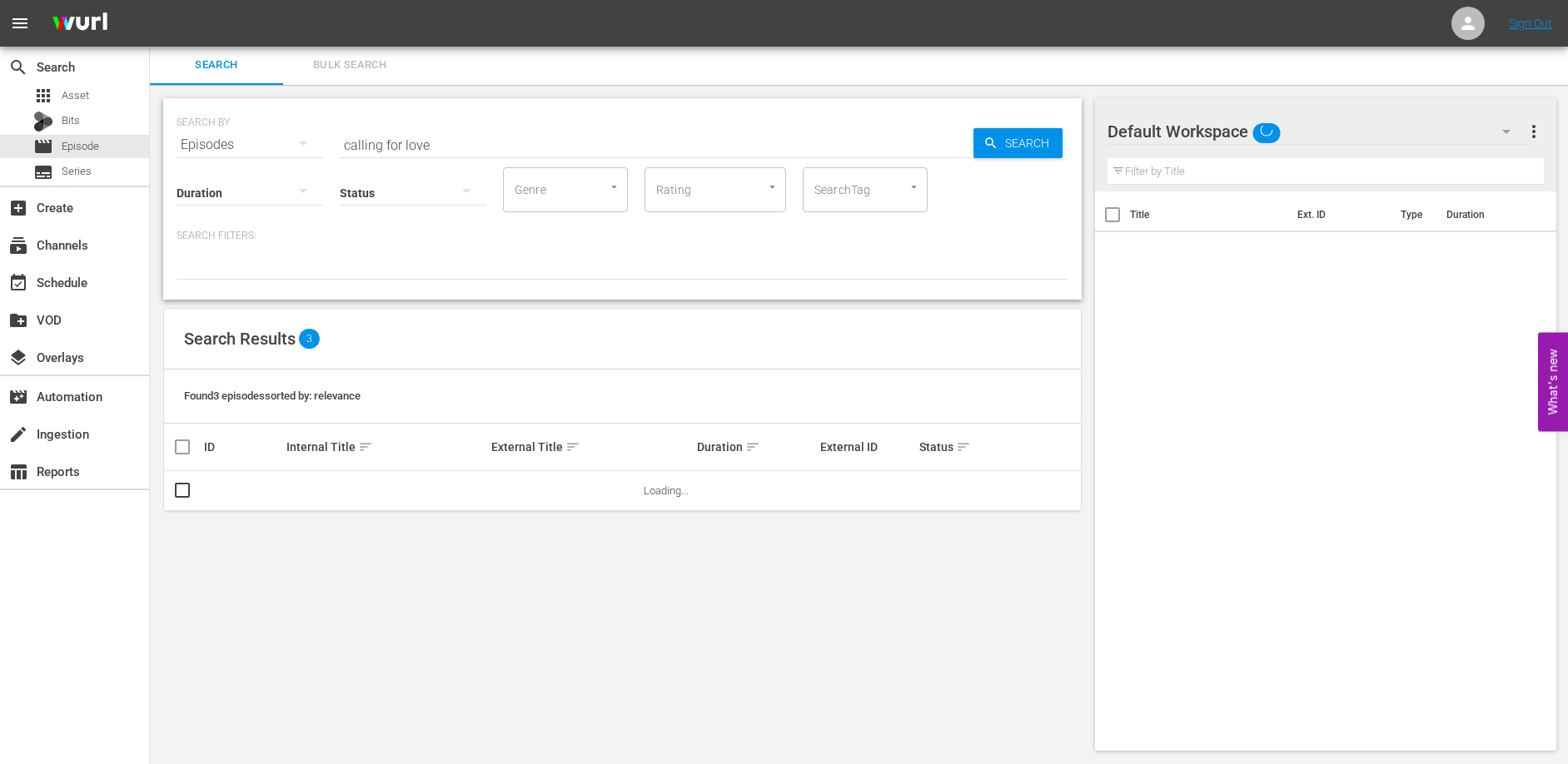
scroll to position [2, 0]
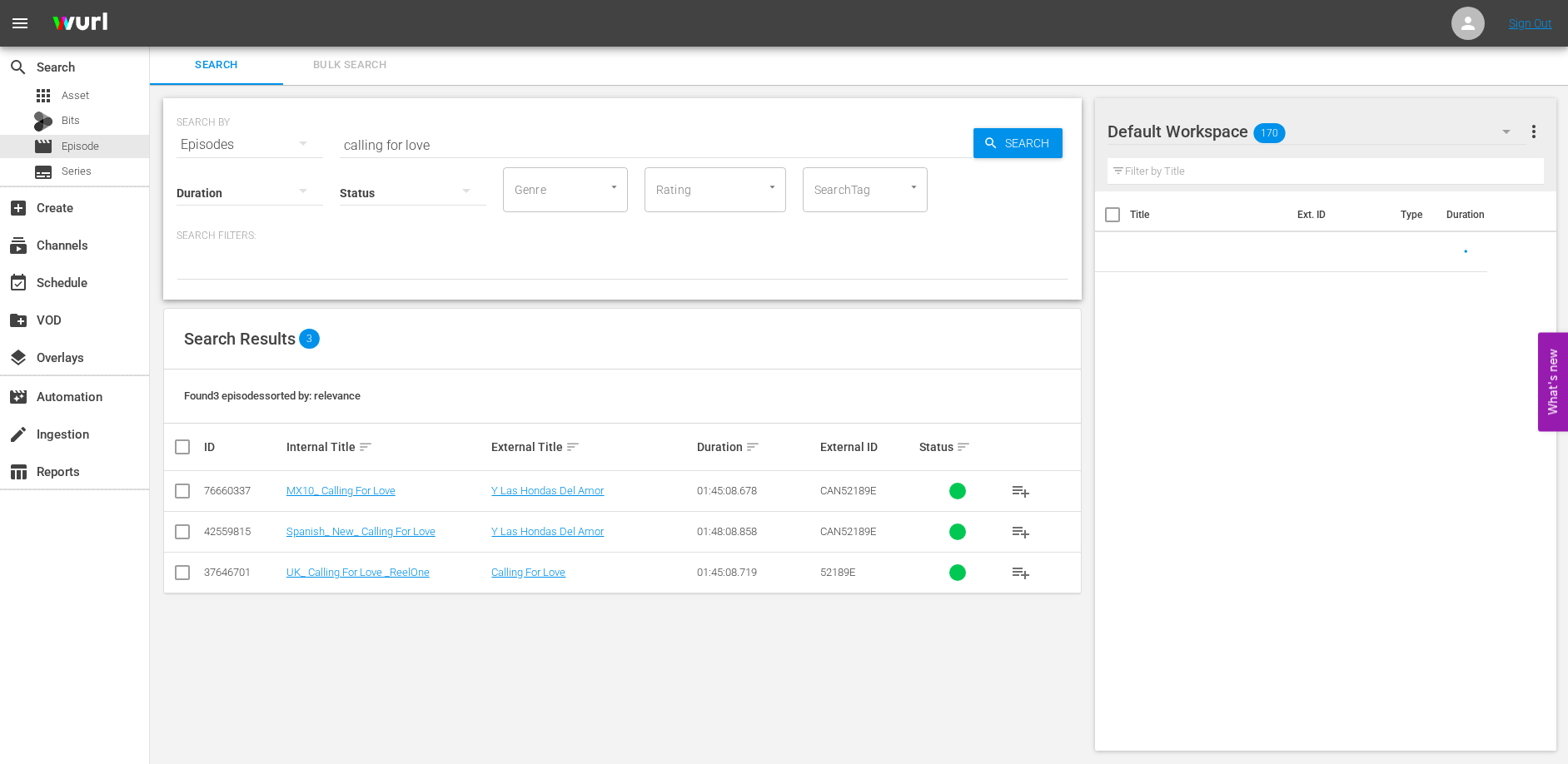
click at [454, 147] on input "calling for love" at bounding box center [656, 145] width 634 height 40
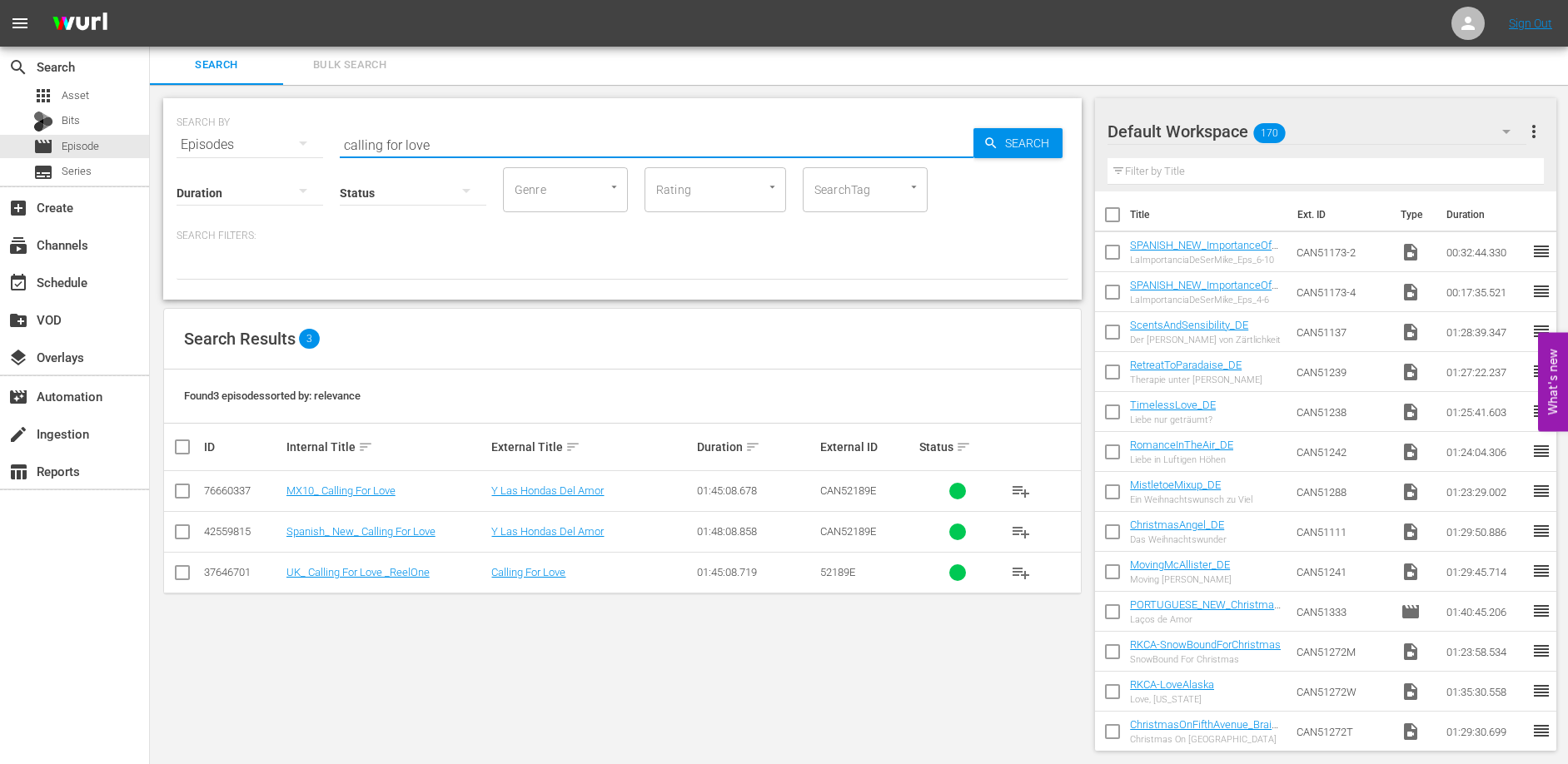
click at [454, 147] on input "calling for love" at bounding box center [656, 145] width 634 height 40
type input "cooking with love"
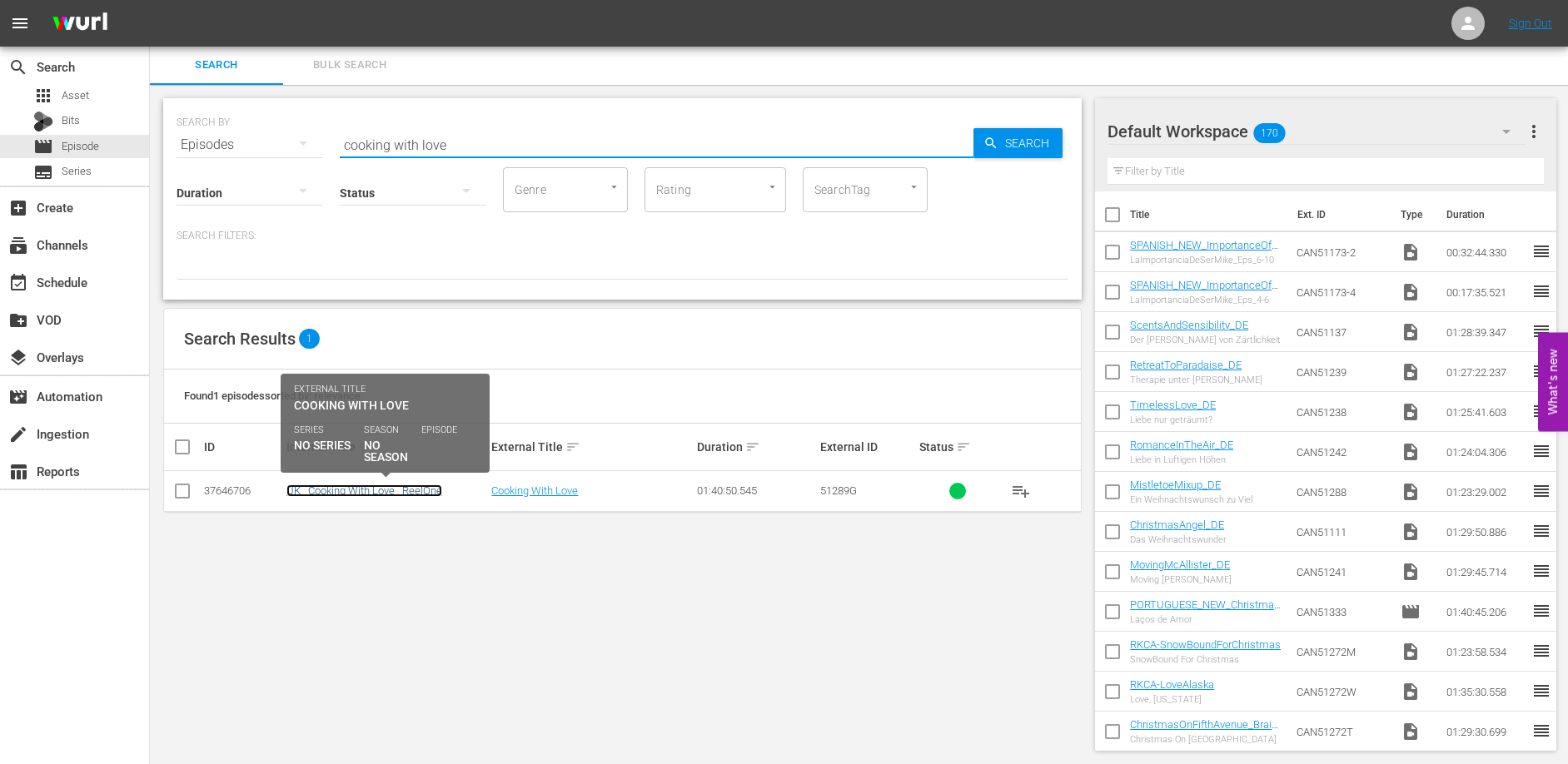
click at [355, 489] on link "UK_ Cooking With Love _ReelOne" at bounding box center [364, 490] width 156 height 12
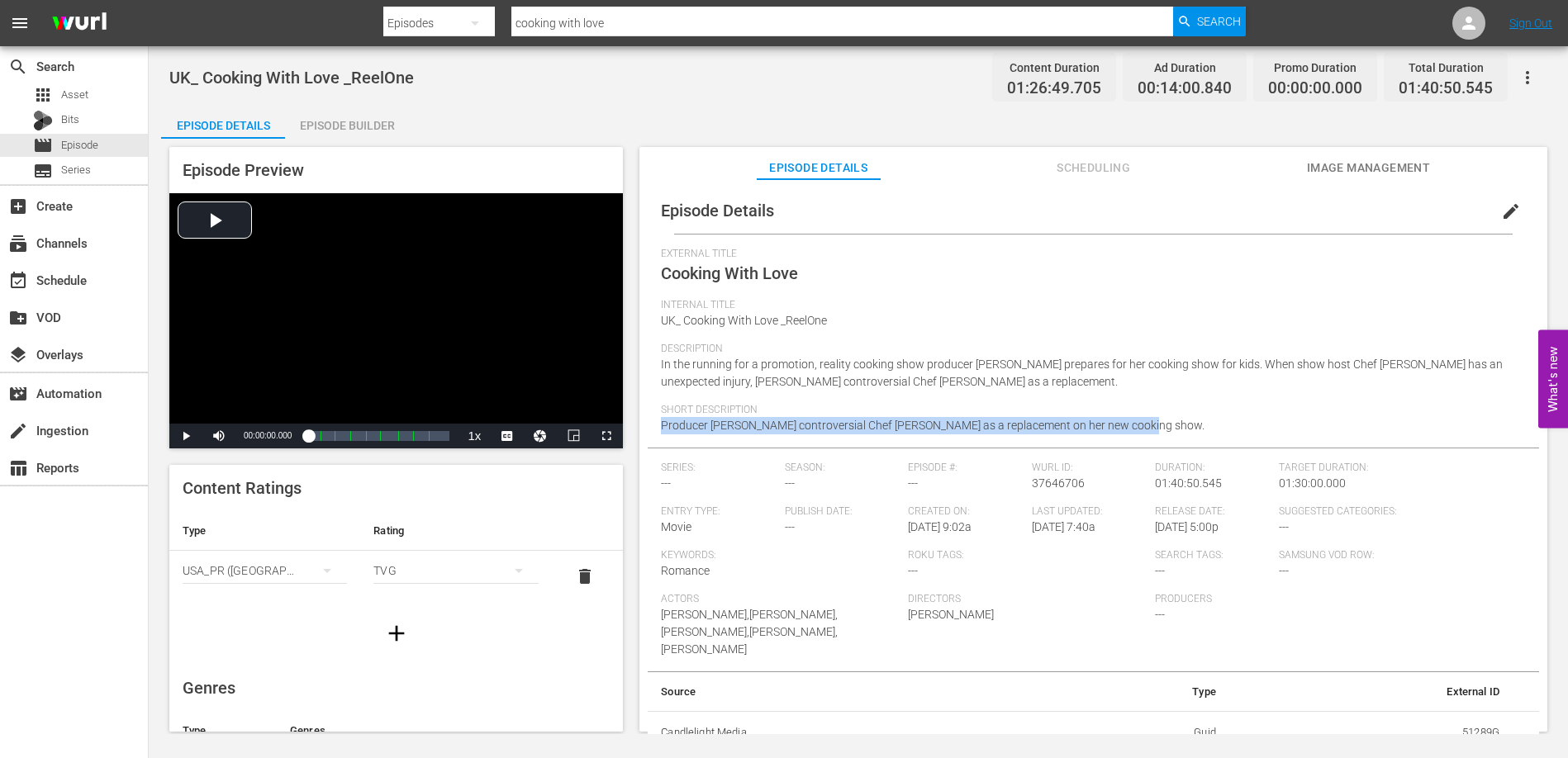
drag, startPoint x: 1128, startPoint y: 425, endPoint x: 661, endPoint y: 425, distance: 467.0
click at [661, 425] on div "Short Description Producer [PERSON_NAME] controversial Chef [PERSON_NAME] as a …" at bounding box center [1093, 426] width 865 height 44
click at [356, 120] on div "Episode Builder" at bounding box center [347, 125] width 124 height 40
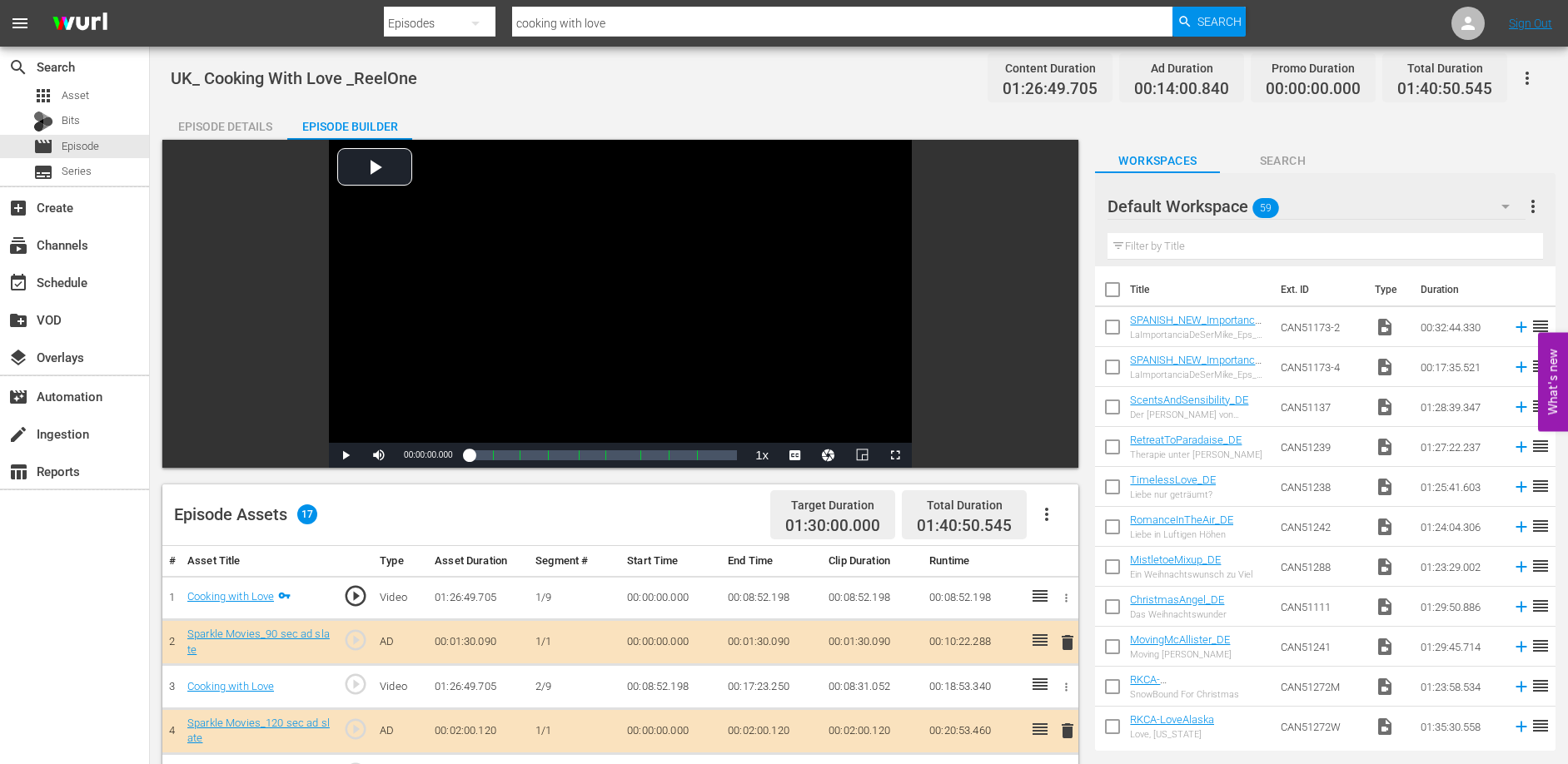
click at [745, 595] on td "00:08:52.198" at bounding box center [771, 598] width 100 height 44
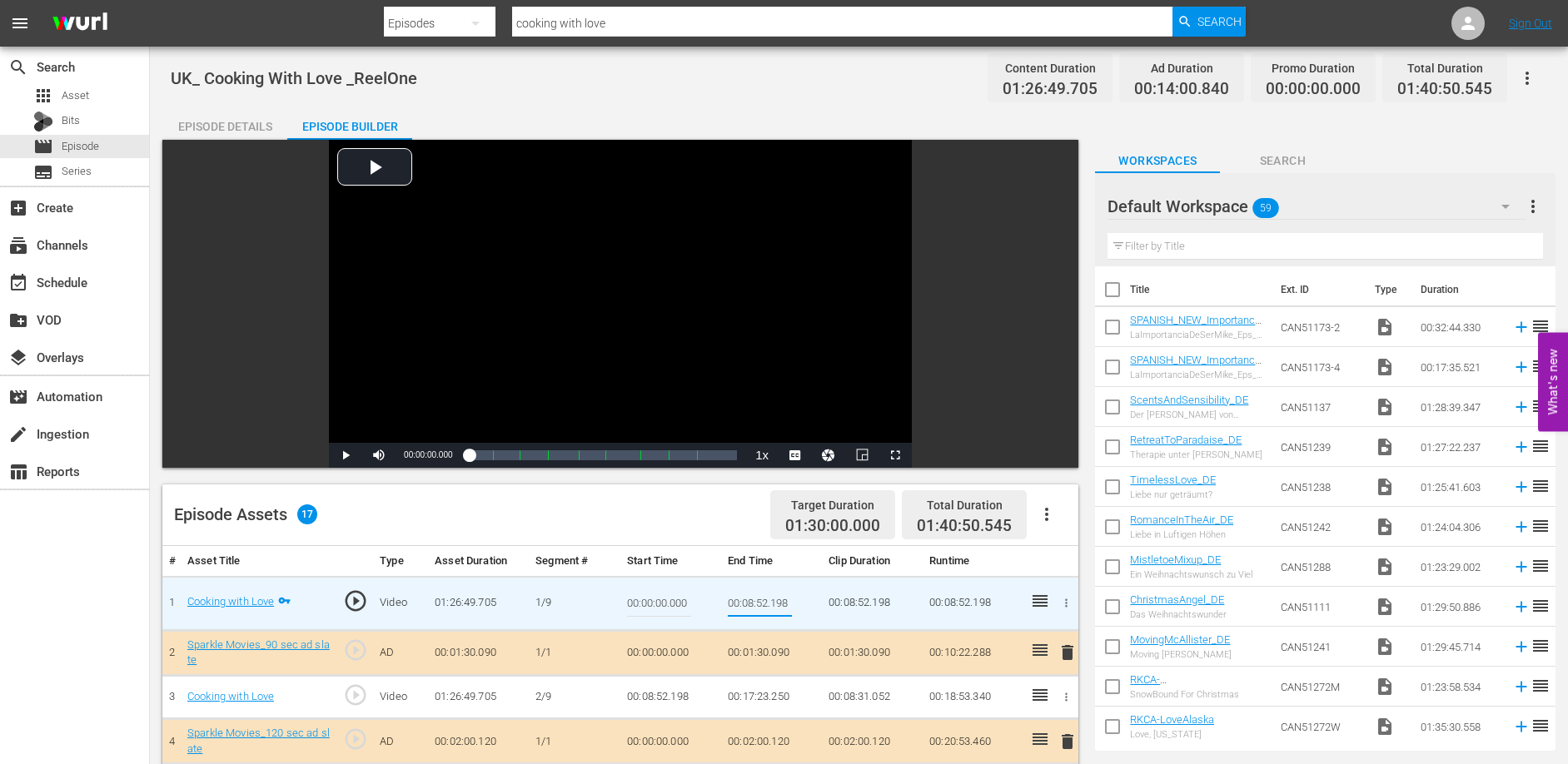
click at [745, 595] on input "00:08:52.198" at bounding box center [760, 603] width 64 height 40
click at [724, 696] on td "00:17:23.250" at bounding box center [771, 697] width 100 height 44
drag, startPoint x: 728, startPoint y: 695, endPoint x: 790, endPoint y: 696, distance: 62.0
click at [790, 696] on td "00:17:23.250" at bounding box center [771, 697] width 100 height 44
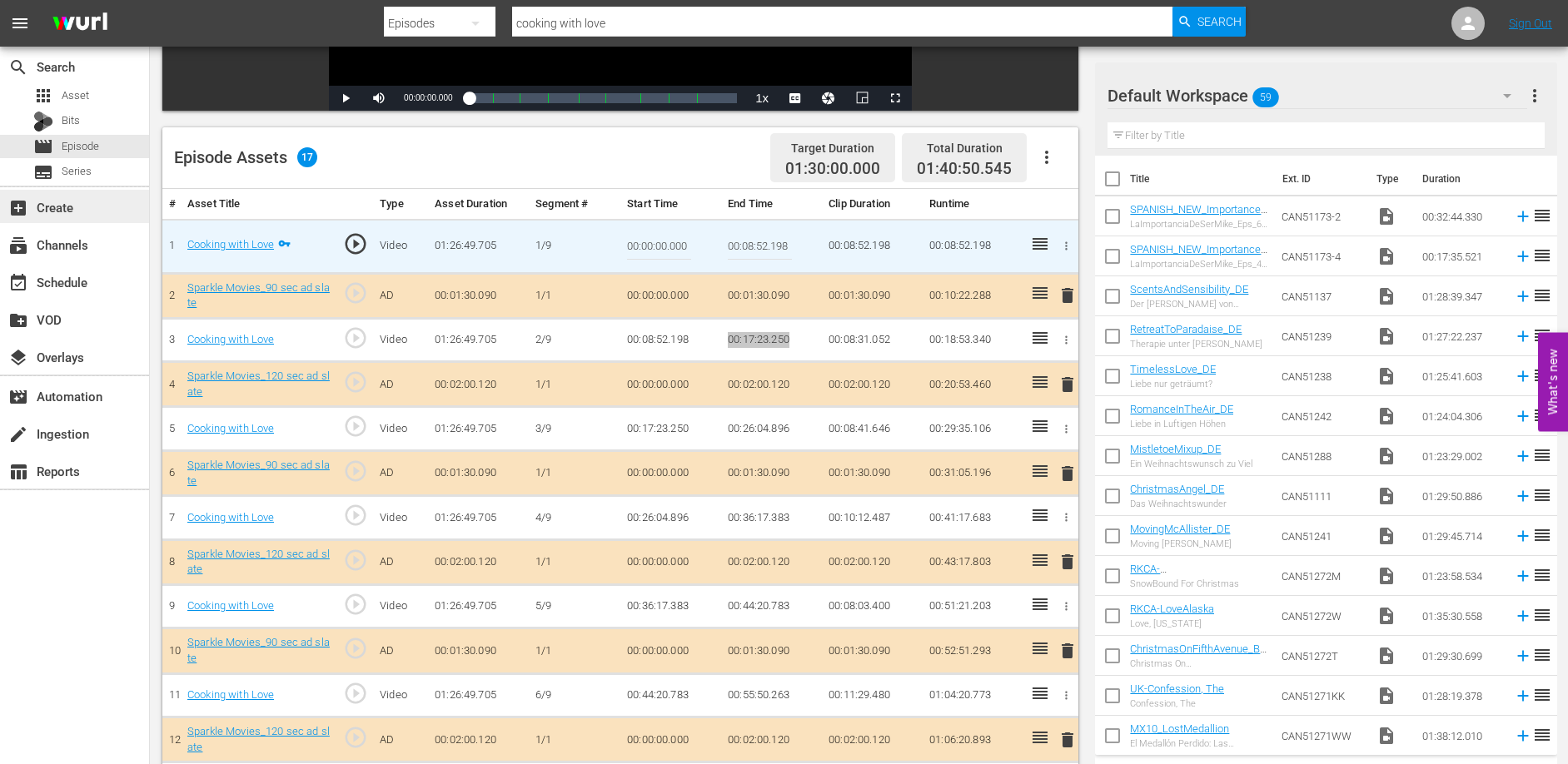
scroll to position [455, 0]
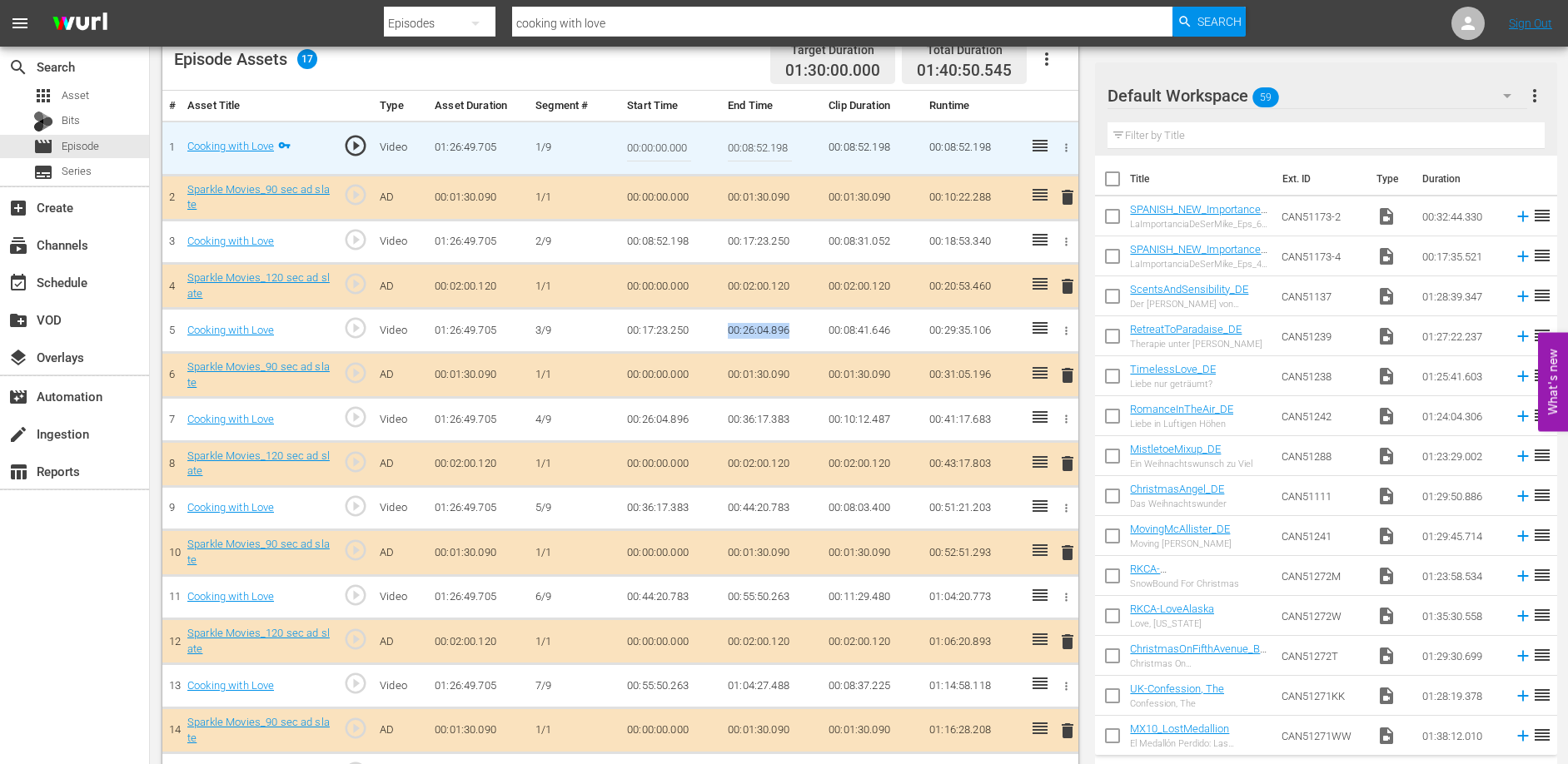
drag, startPoint x: 728, startPoint y: 327, endPoint x: 795, endPoint y: 330, distance: 67.1
click at [794, 330] on td "00:26:04.896" at bounding box center [771, 331] width 100 height 44
drag, startPoint x: 728, startPoint y: 419, endPoint x: 806, endPoint y: 419, distance: 78.0
click at [806, 419] on td "00:36:17.383" at bounding box center [771, 420] width 100 height 44
drag, startPoint x: 729, startPoint y: 509, endPoint x: 790, endPoint y: 507, distance: 61.0
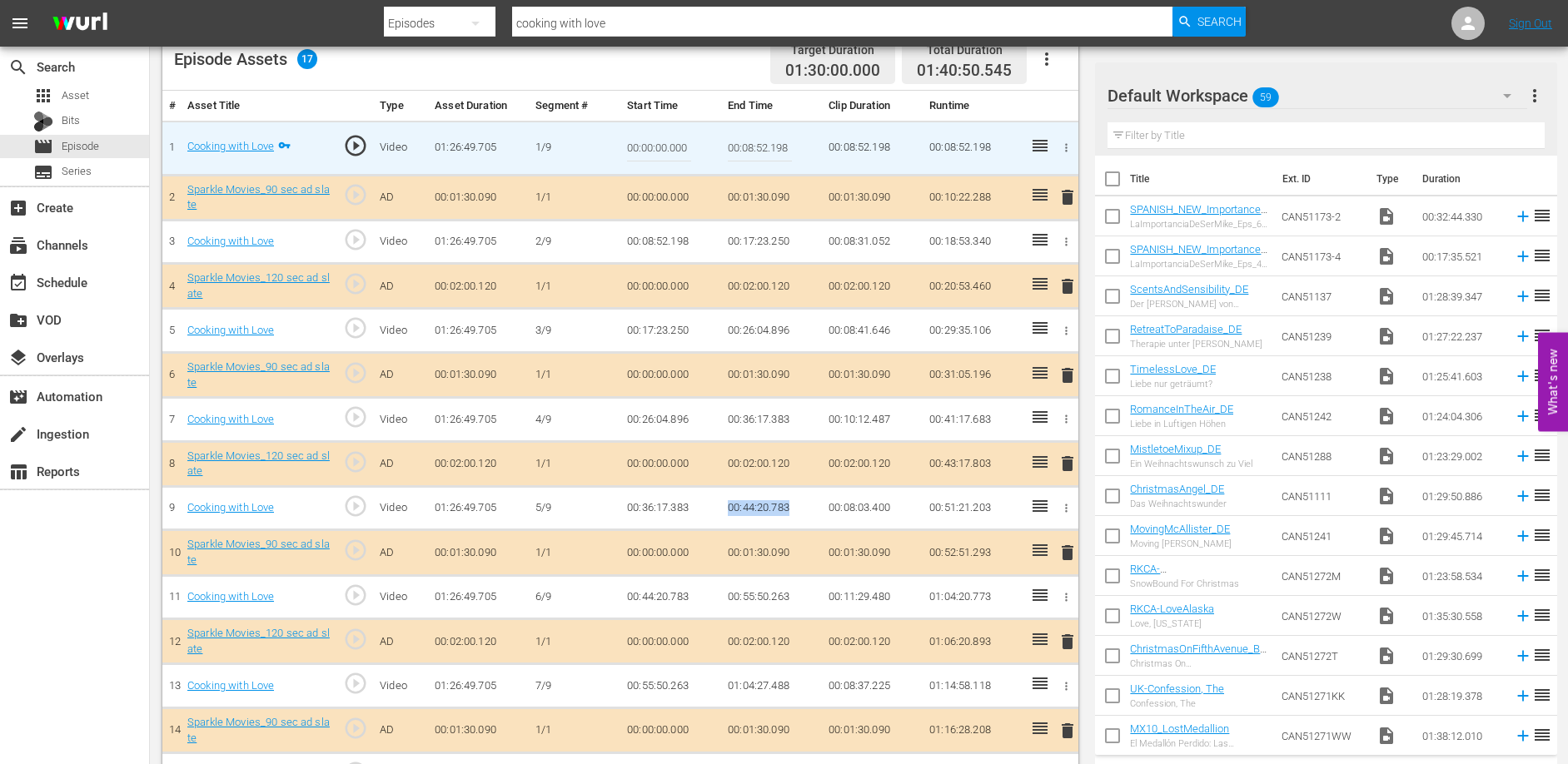
click at [790, 507] on td "00:44:20.783" at bounding box center [771, 508] width 100 height 44
drag, startPoint x: 743, startPoint y: 596, endPoint x: 820, endPoint y: 593, distance: 77.1
click at [792, 597] on td "00:55:50.263" at bounding box center [771, 597] width 100 height 44
drag, startPoint x: 728, startPoint y: 685, endPoint x: 794, endPoint y: 692, distance: 66.4
click at [794, 692] on td "01:04:27.488" at bounding box center [771, 687] width 100 height 44
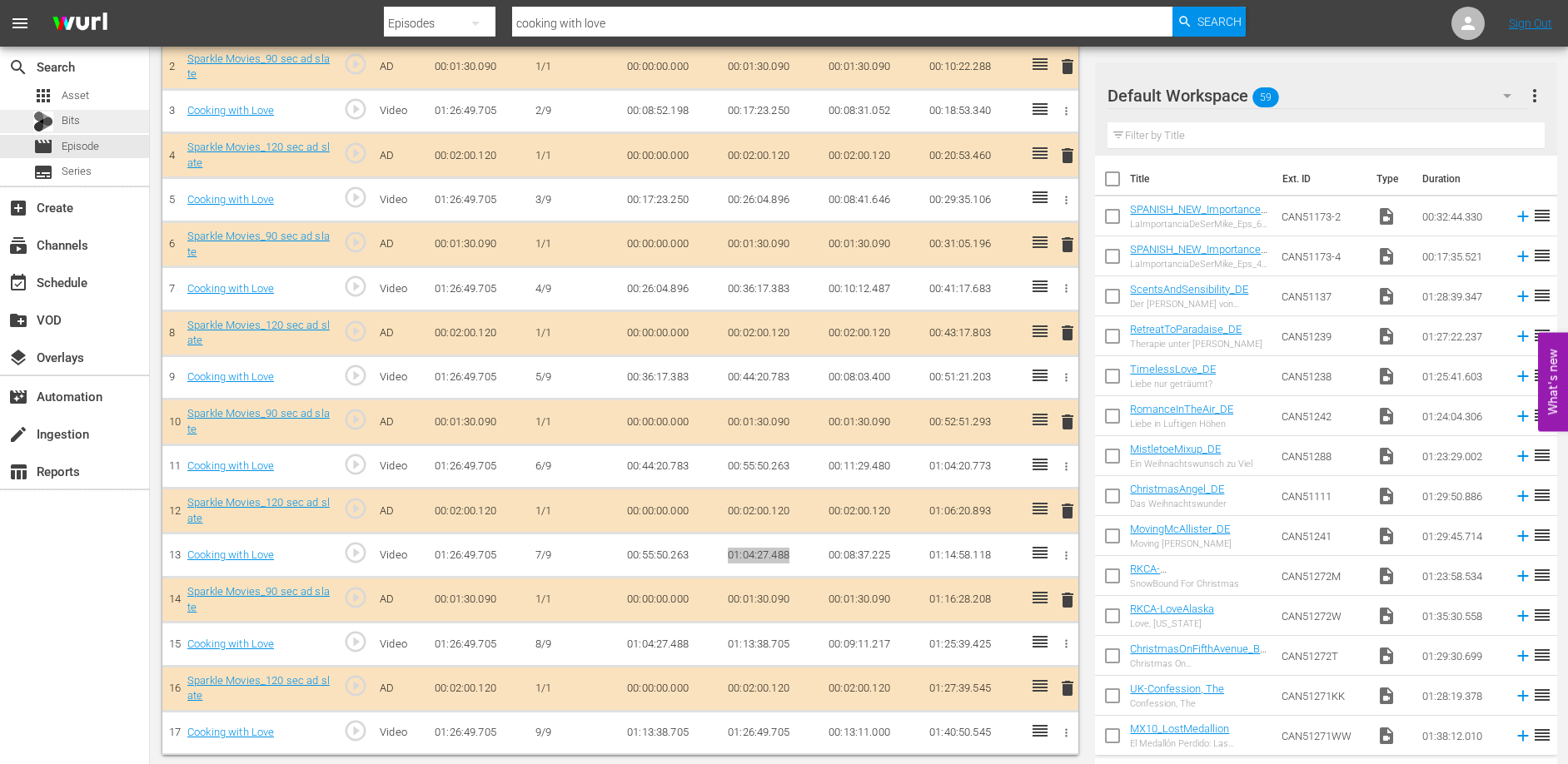
scroll to position [589, 0]
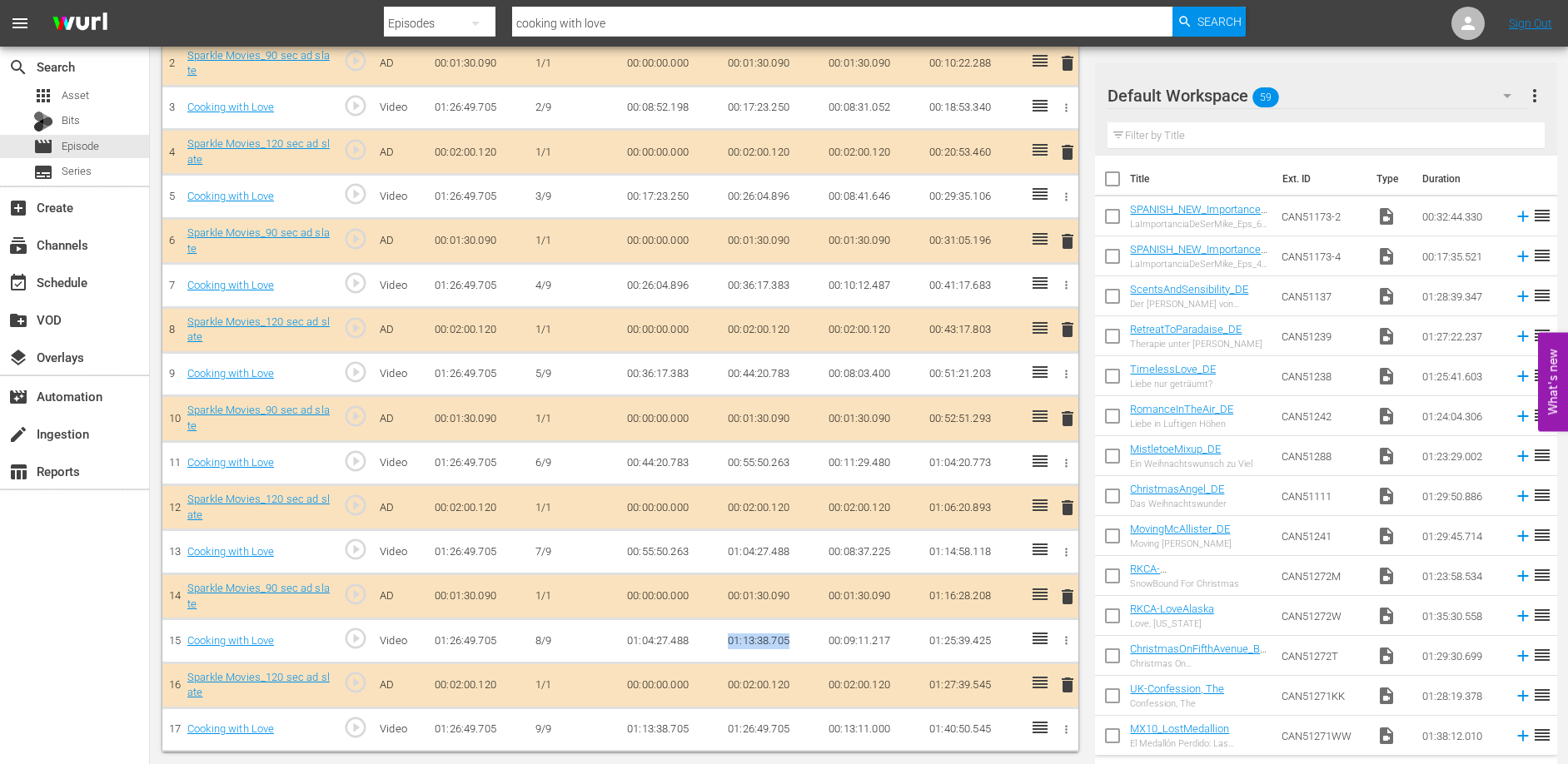
drag, startPoint x: 729, startPoint y: 642, endPoint x: 796, endPoint y: 642, distance: 67.0
click at [796, 642] on td "01:13:38.705" at bounding box center [771, 641] width 100 height 44
